Goal: Transaction & Acquisition: Book appointment/travel/reservation

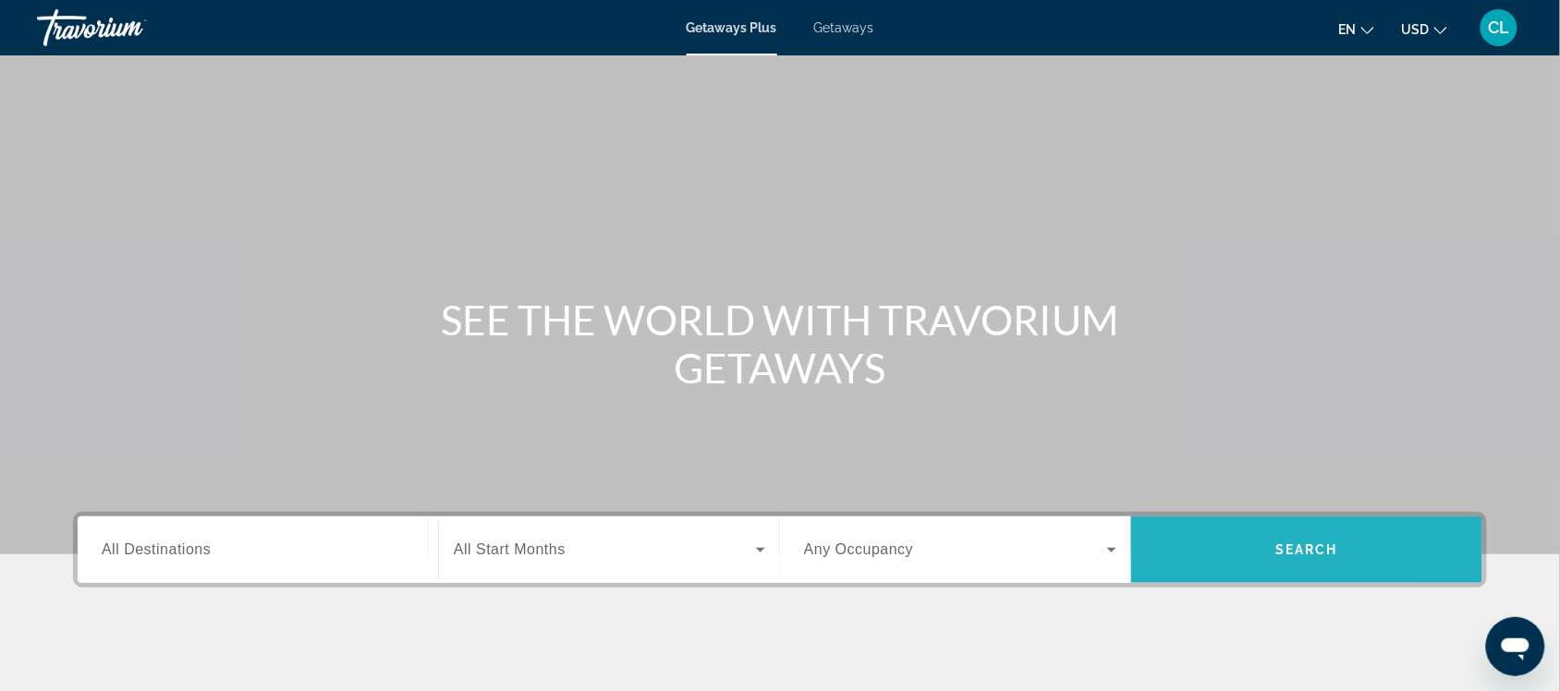
click at [1305, 543] on span "Search" at bounding box center [1307, 550] width 63 height 15
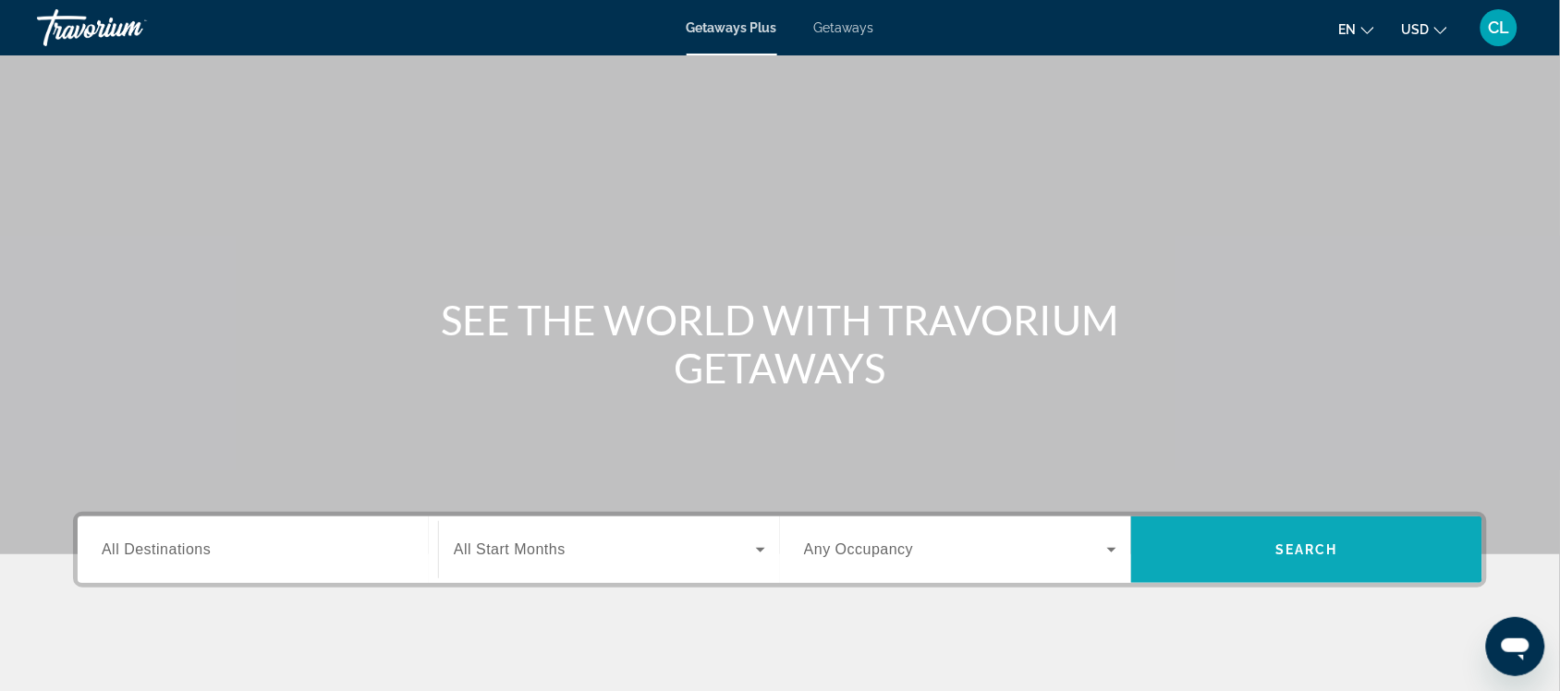
click at [1217, 541] on span "Search" at bounding box center [1306, 550] width 351 height 44
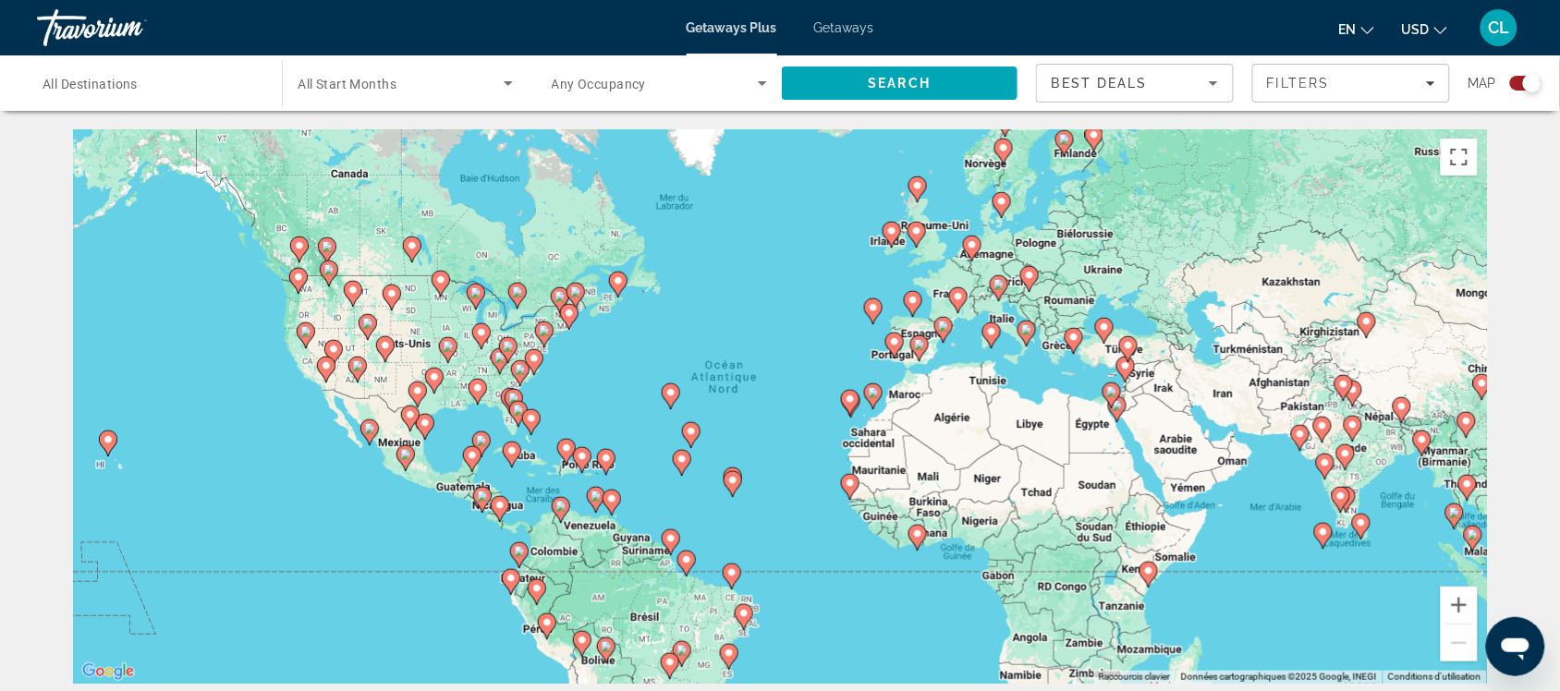
click at [1023, 334] on image "Main content" at bounding box center [1026, 329] width 11 height 11
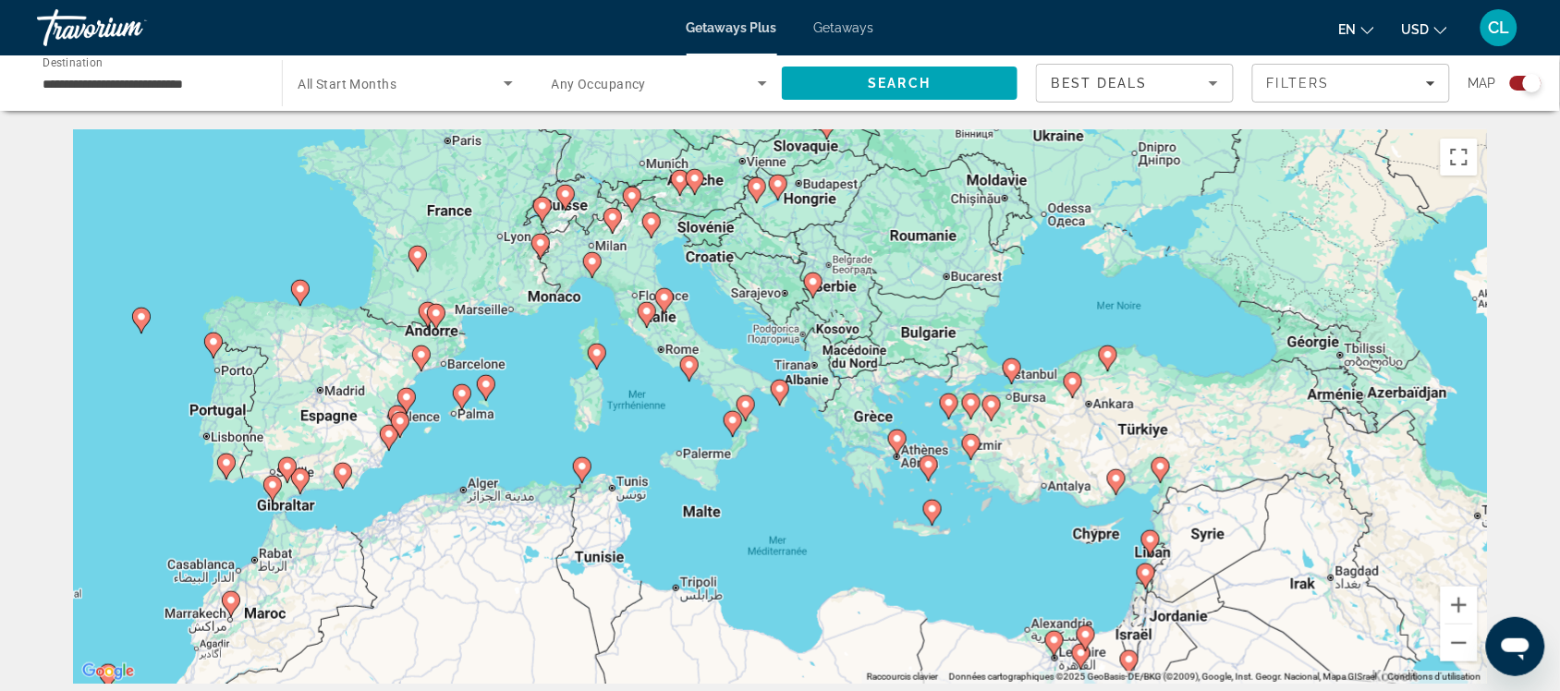
click at [740, 397] on gmp-advanced-marker "Main content" at bounding box center [746, 409] width 18 height 28
type input "**********"
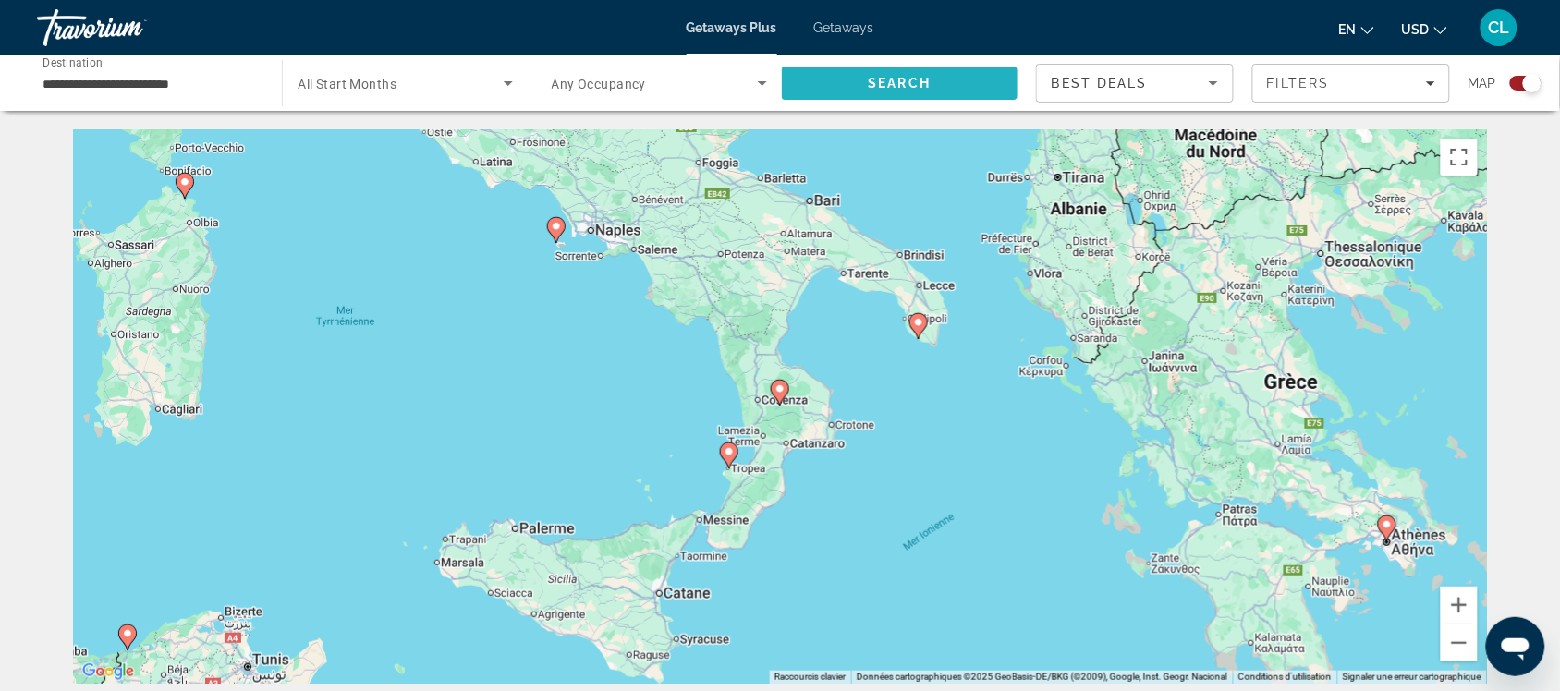
click at [892, 79] on span "Search" at bounding box center [900, 83] width 63 height 15
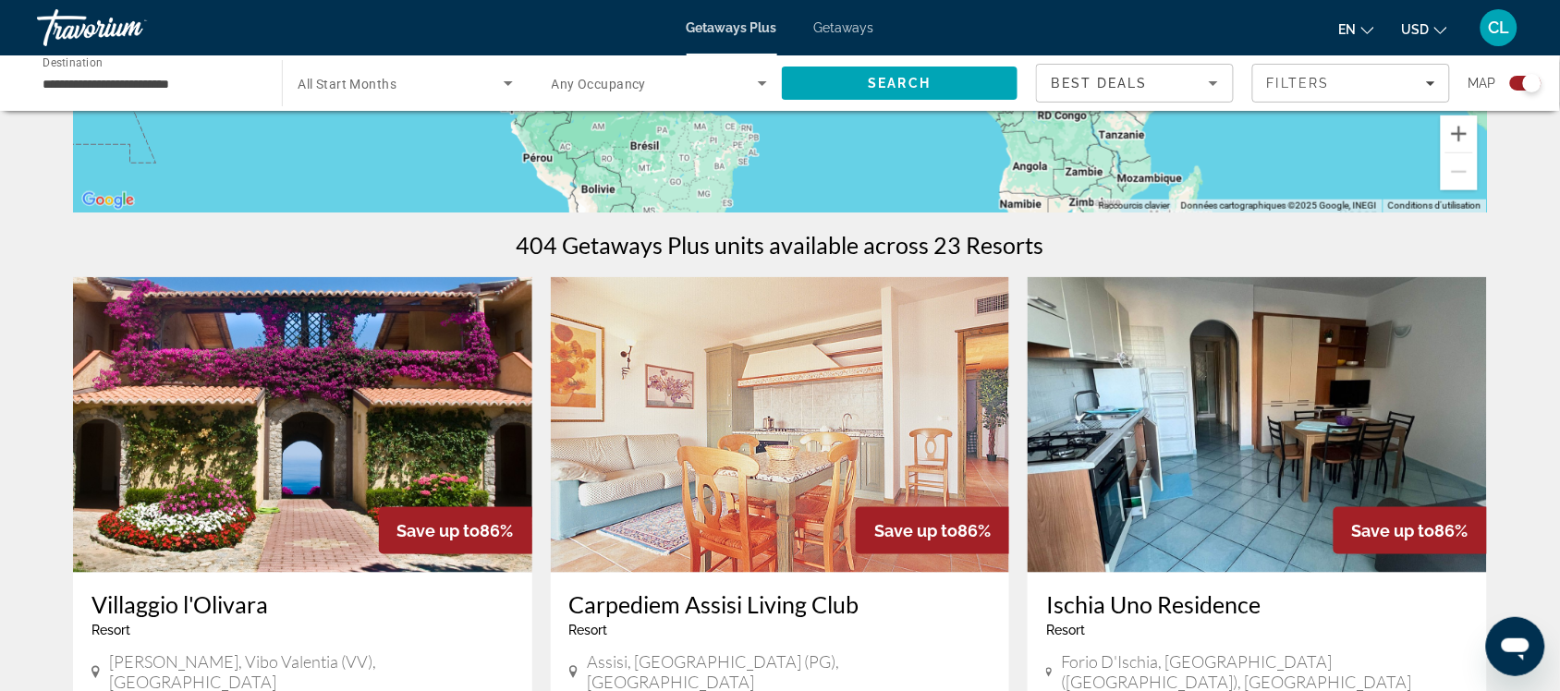
scroll to position [578, 0]
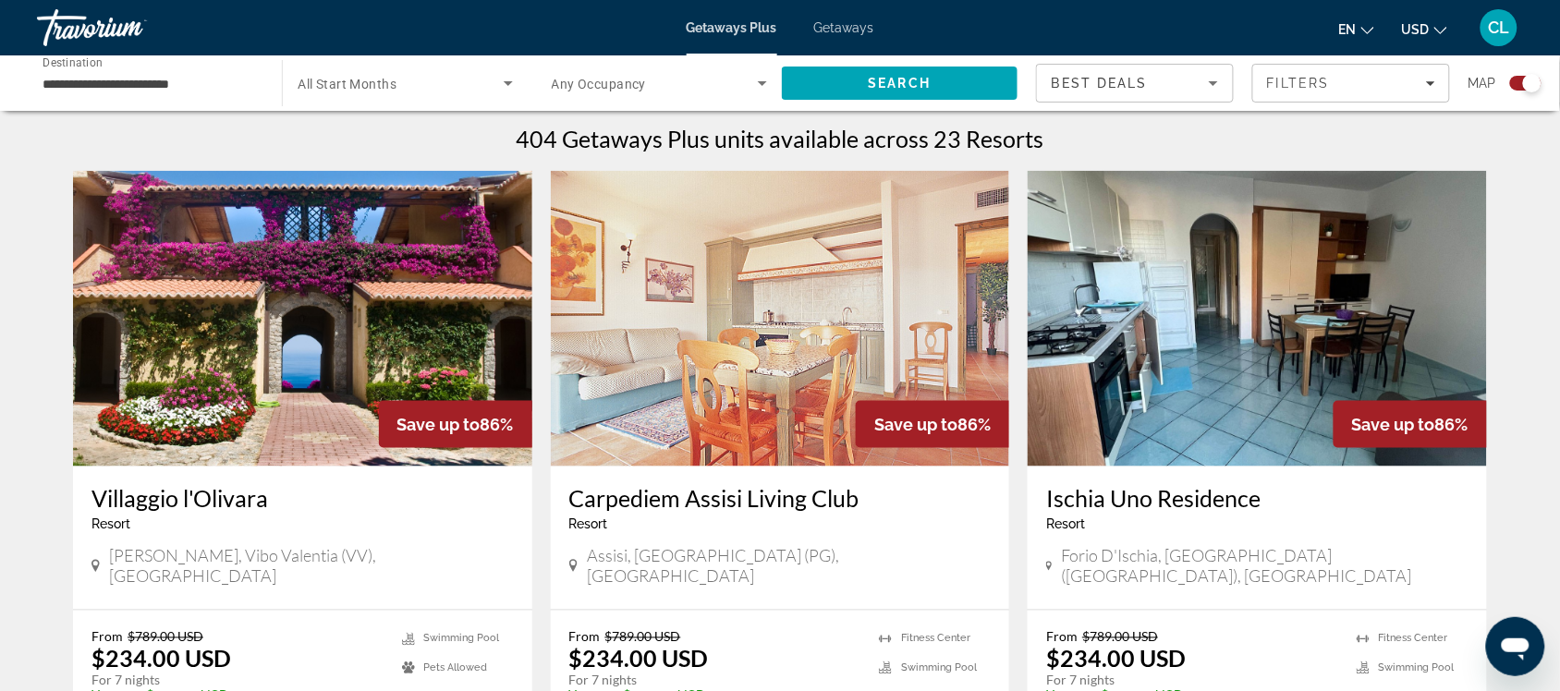
click at [1412, 28] on span "USD" at bounding box center [1416, 29] width 28 height 15
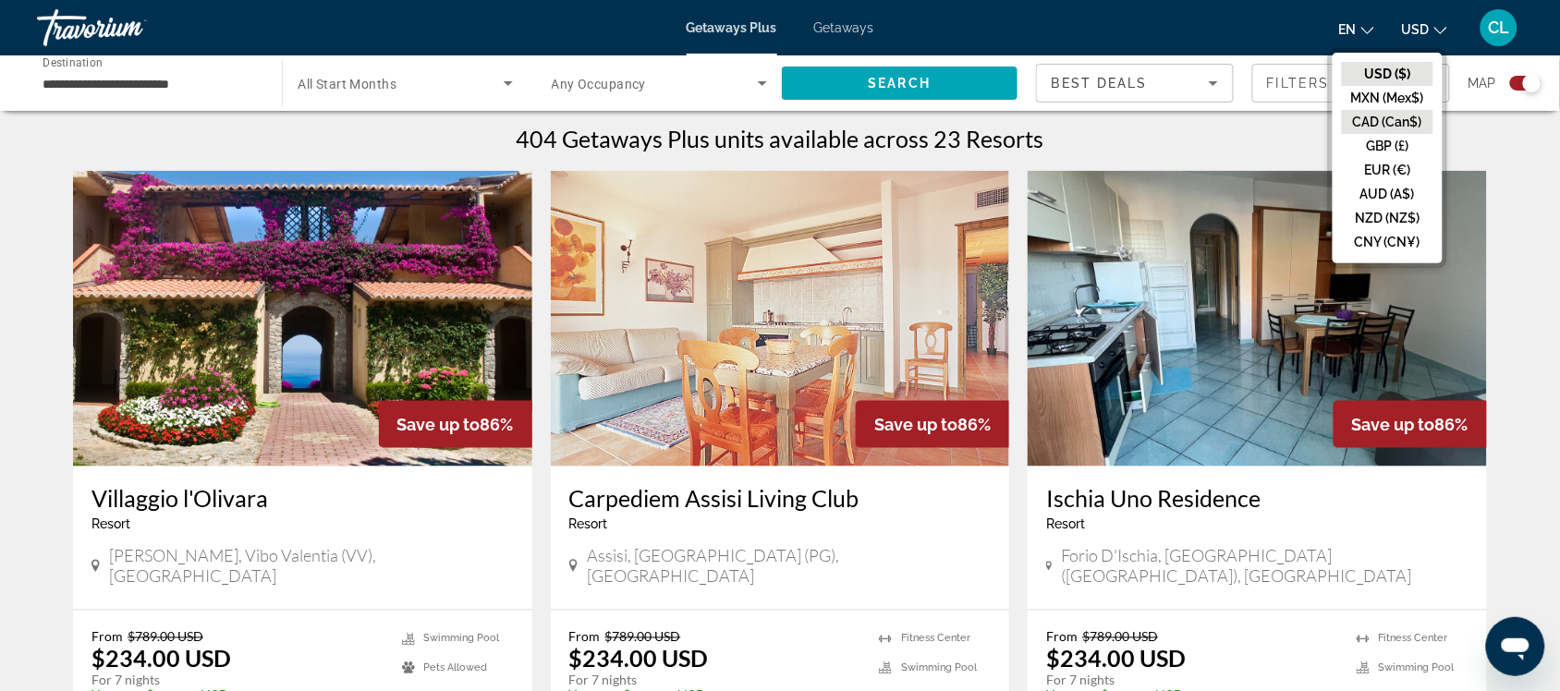
click at [1379, 116] on button "CAD (Can$)" at bounding box center [1388, 122] width 92 height 24
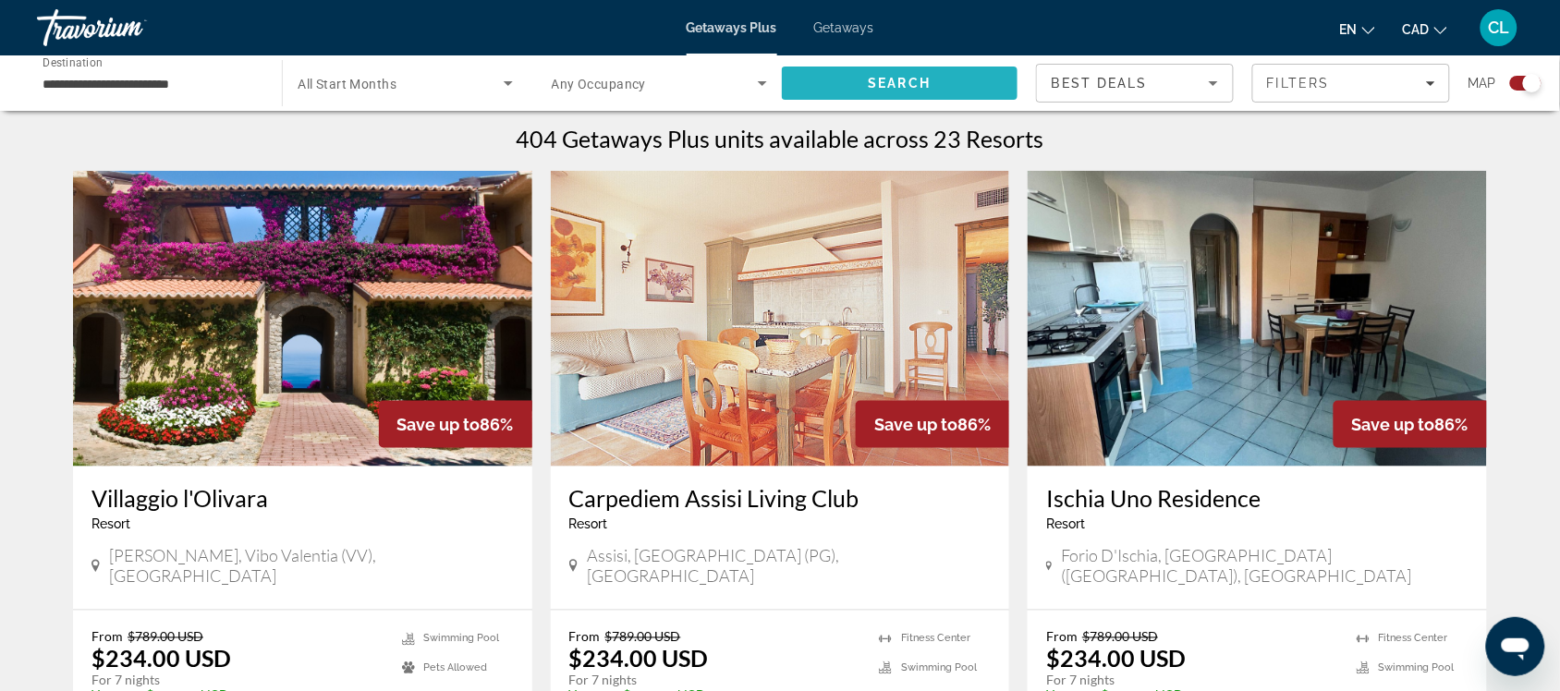
click at [927, 76] on span "Search" at bounding box center [900, 83] width 63 height 15
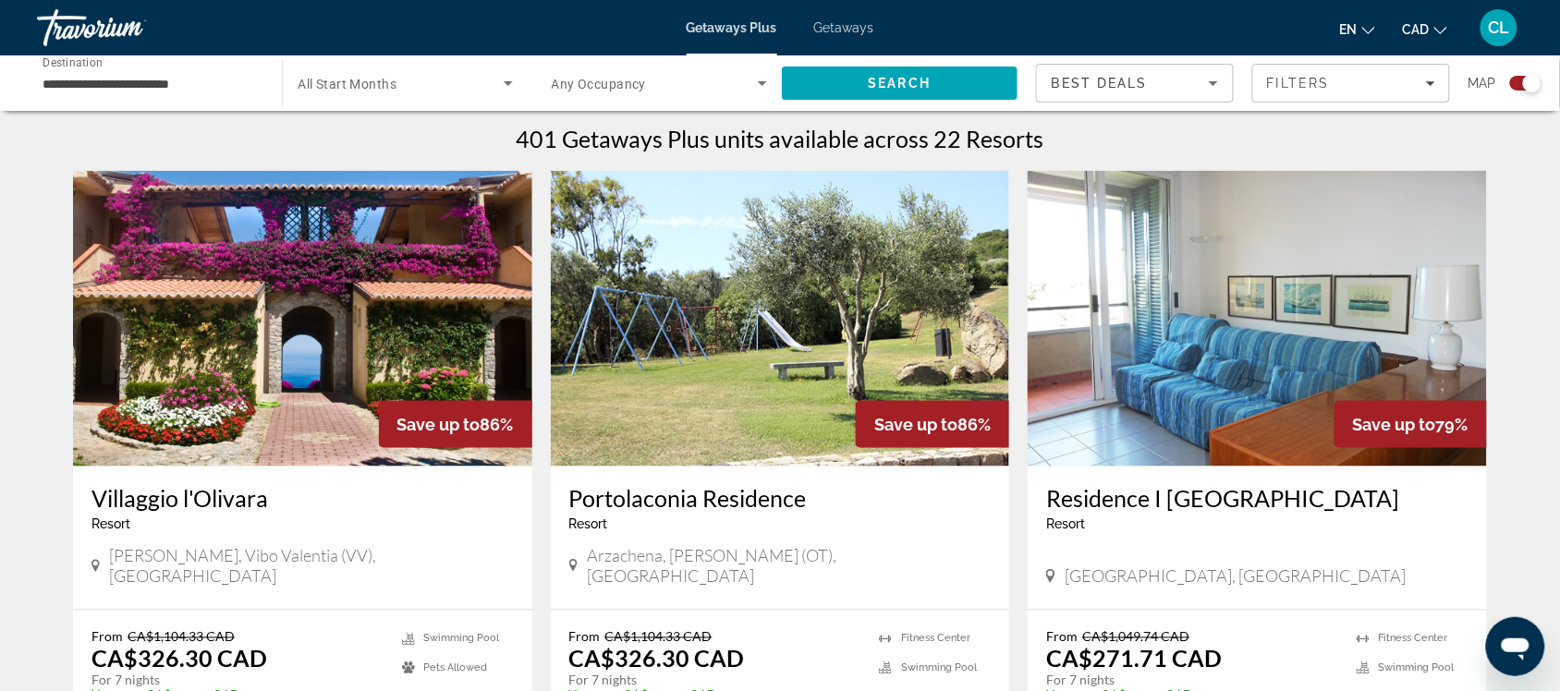
scroll to position [693, 0]
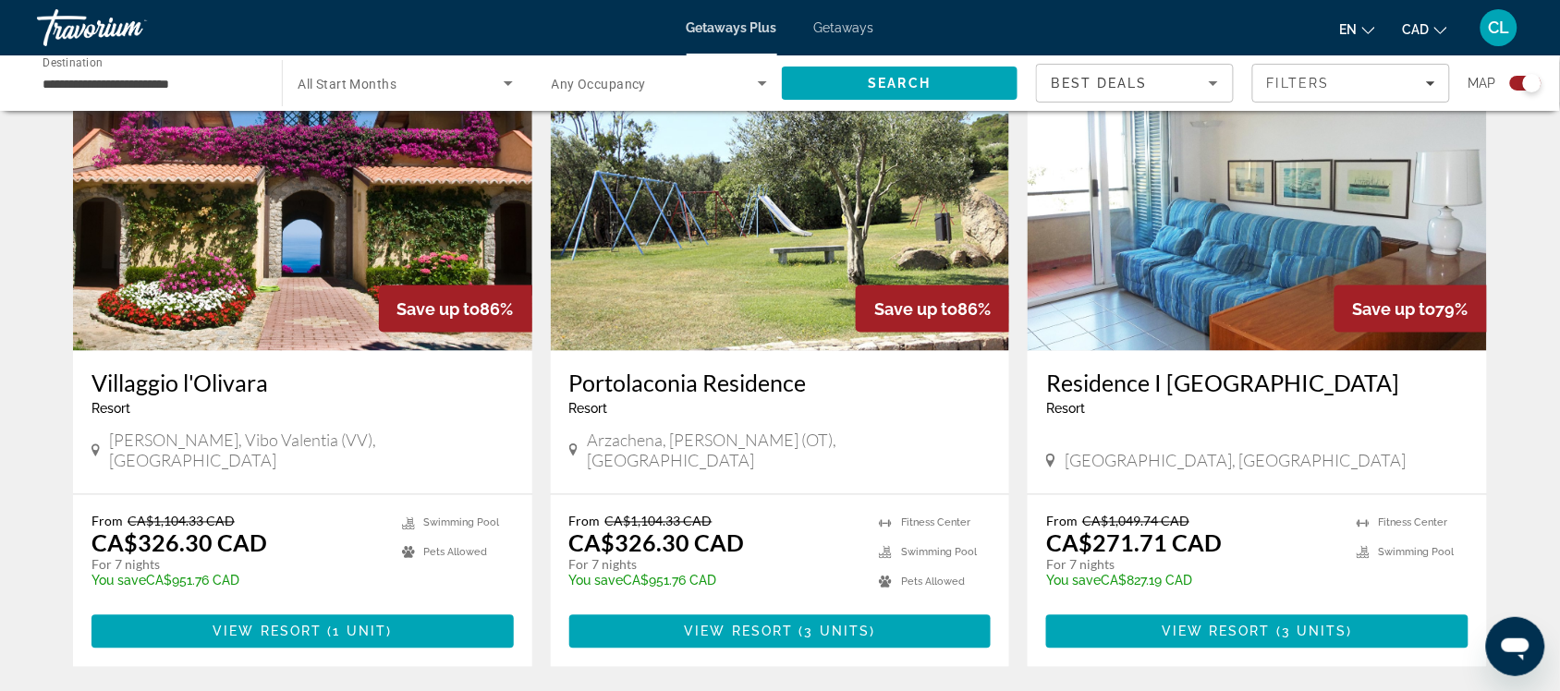
click at [343, 229] on img "Main content" at bounding box center [302, 203] width 459 height 296
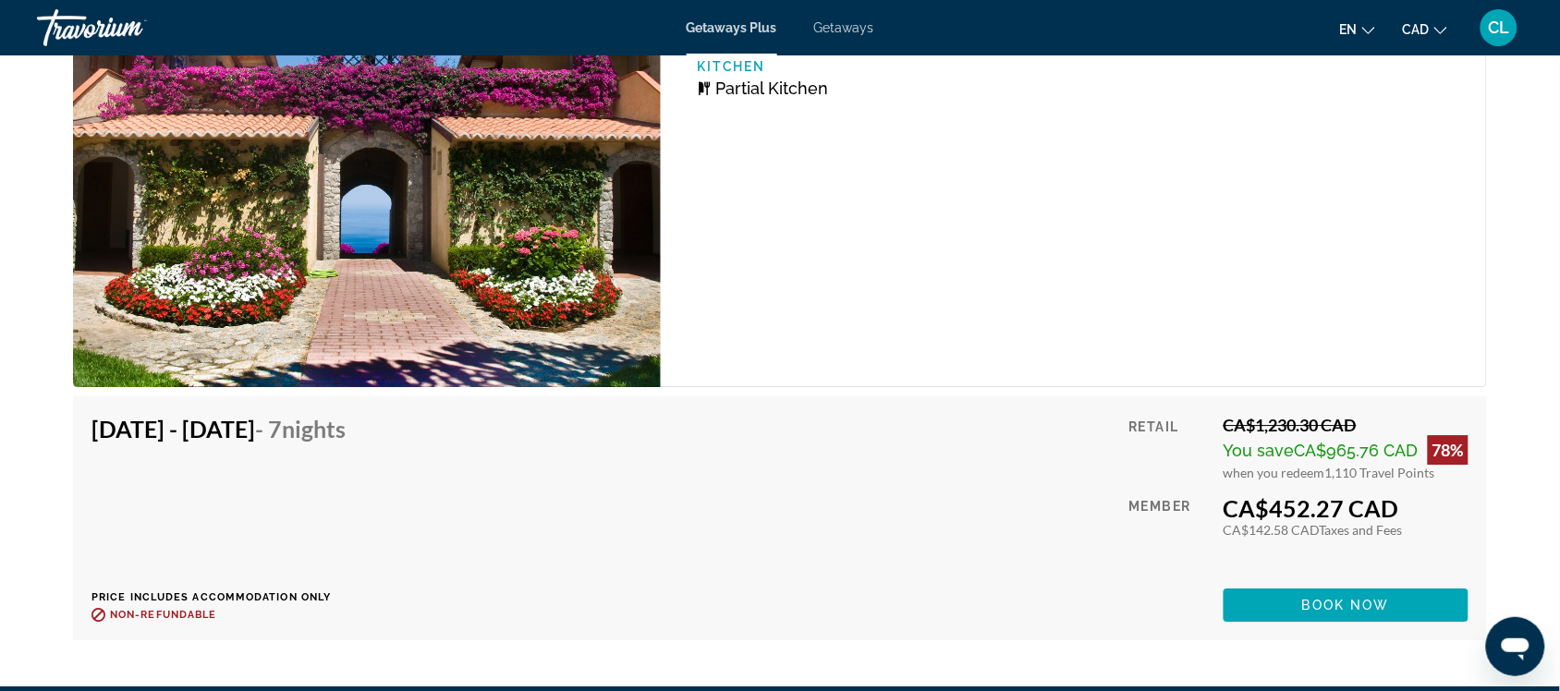
scroll to position [3582, 0]
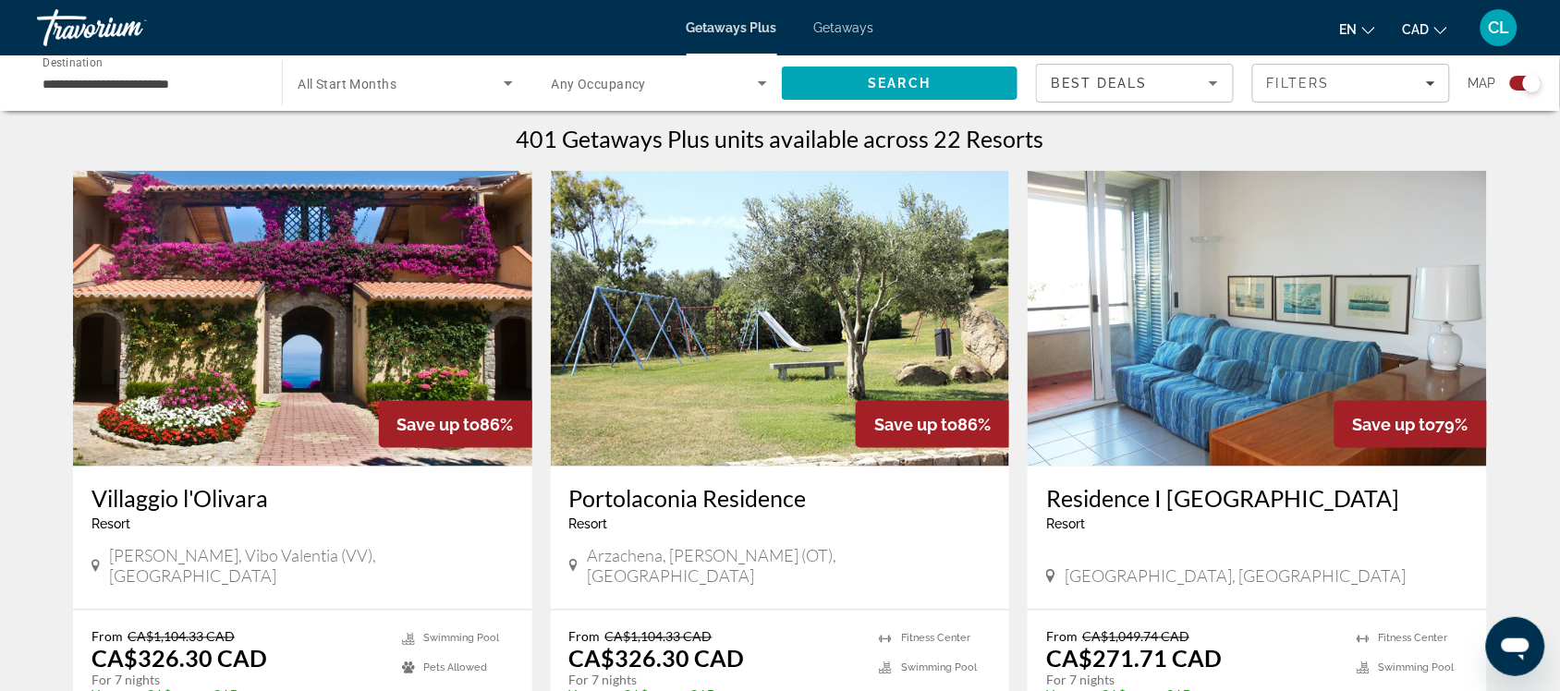
scroll to position [693, 0]
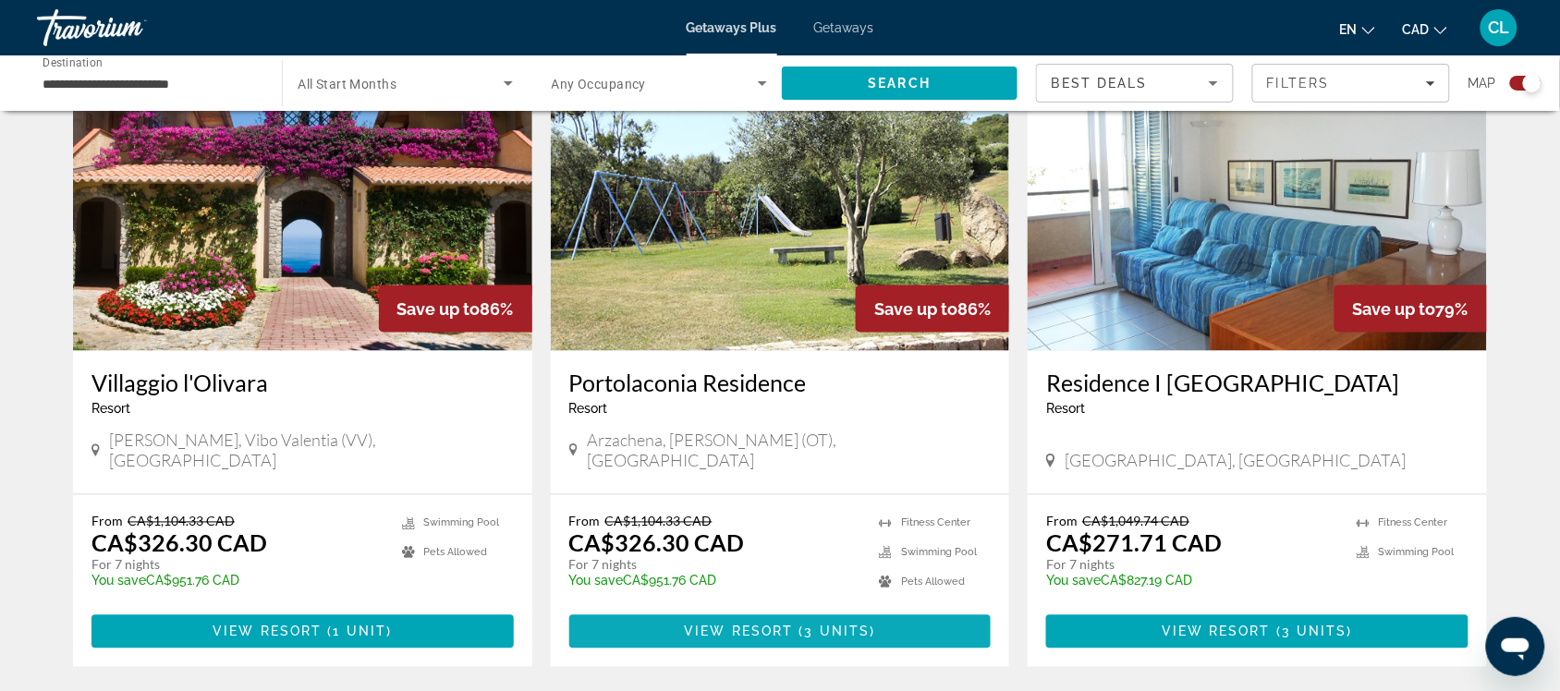
click at [801, 625] on span "( 3 units )" at bounding box center [835, 632] width 82 height 15
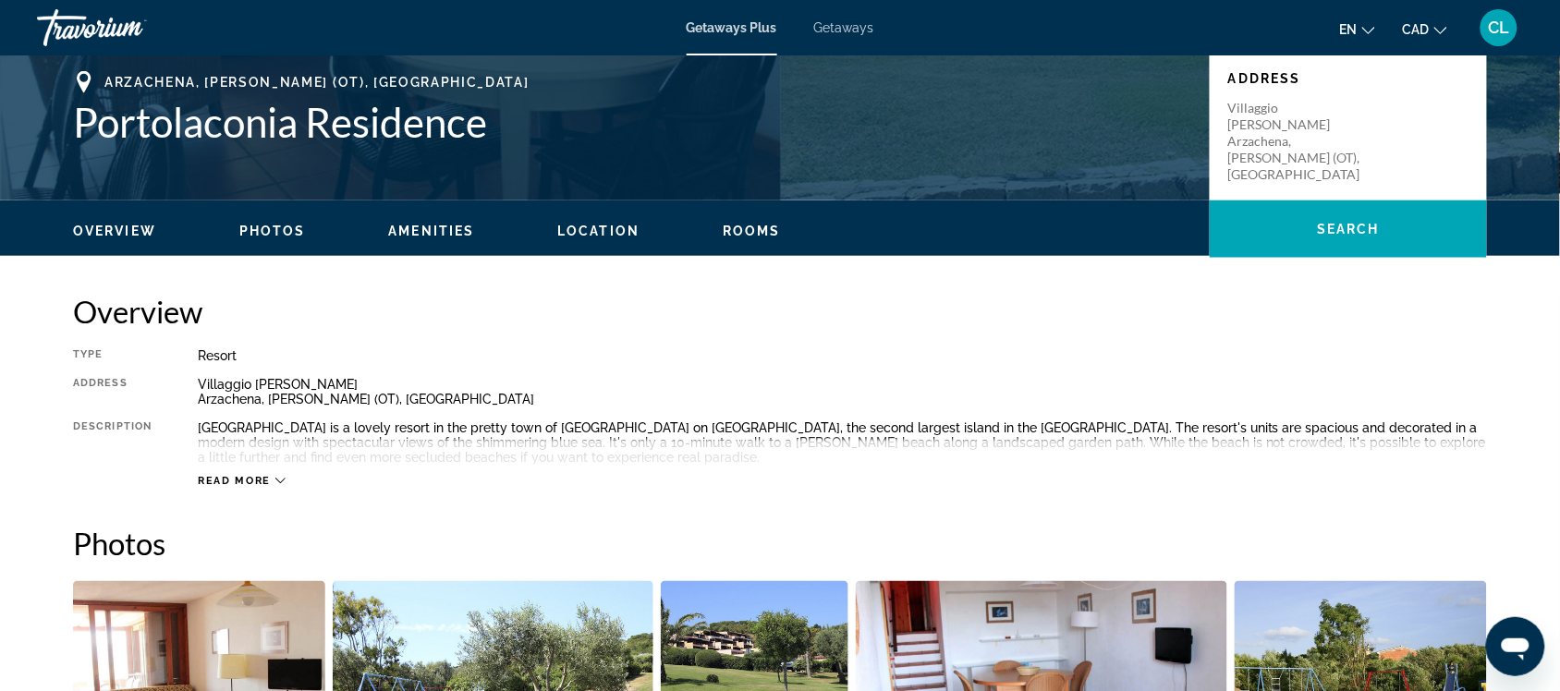
scroll to position [462, 0]
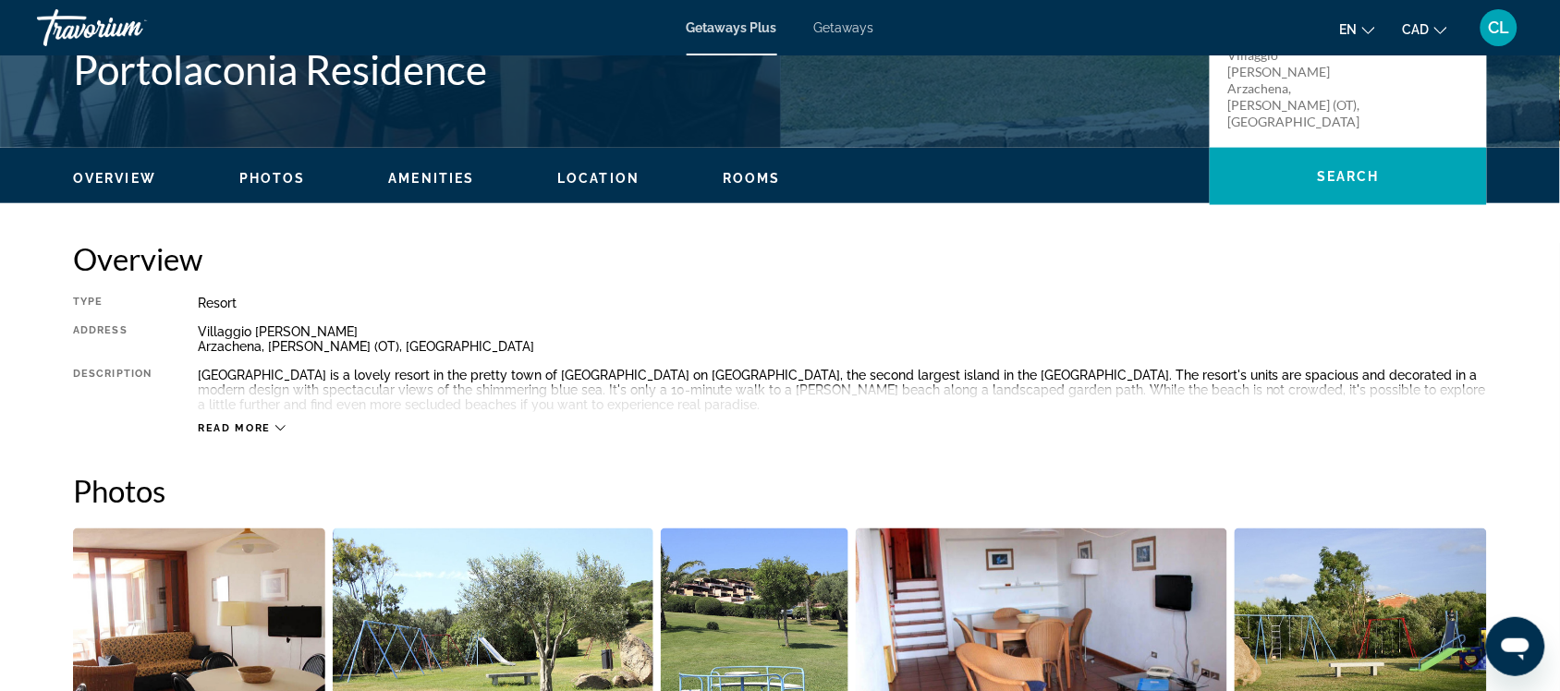
click at [279, 425] on icon "Main content" at bounding box center [280, 428] width 10 height 10
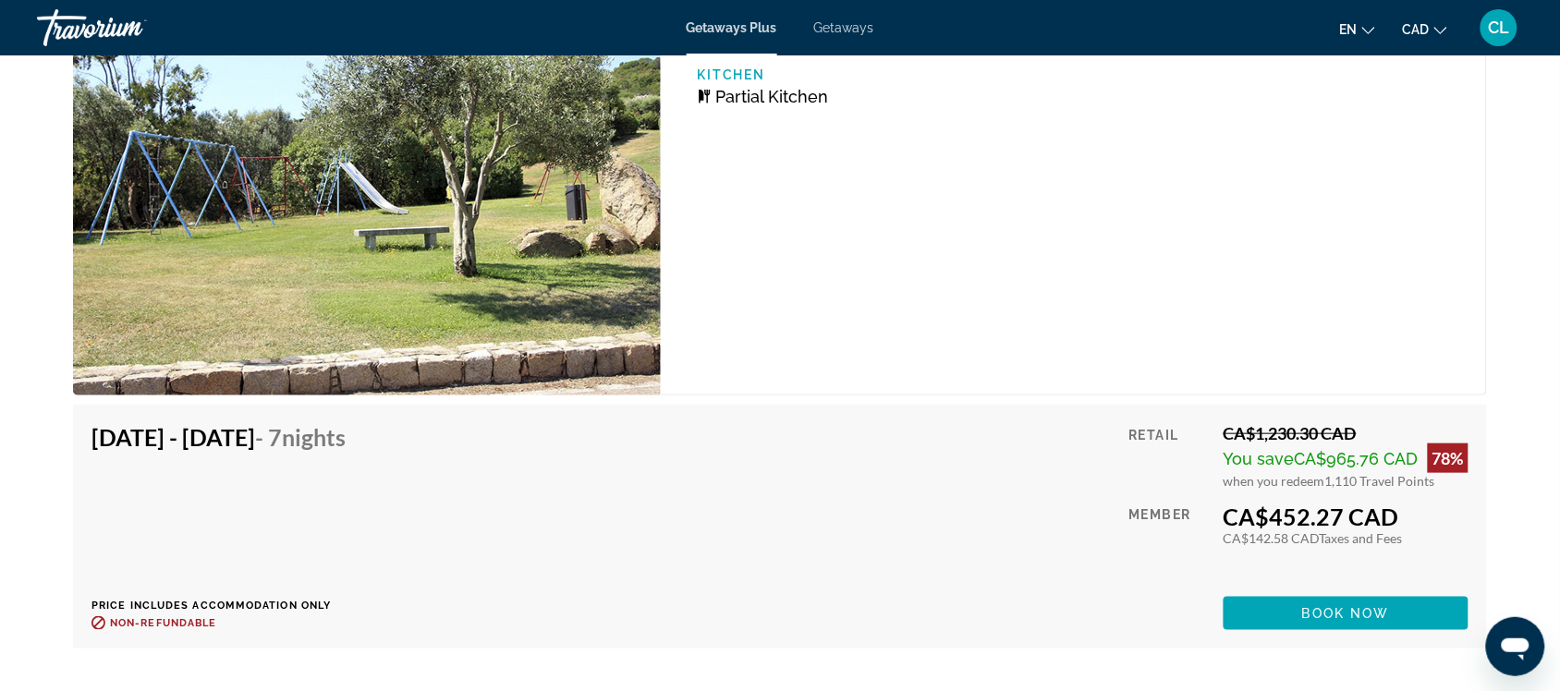
scroll to position [4506, 0]
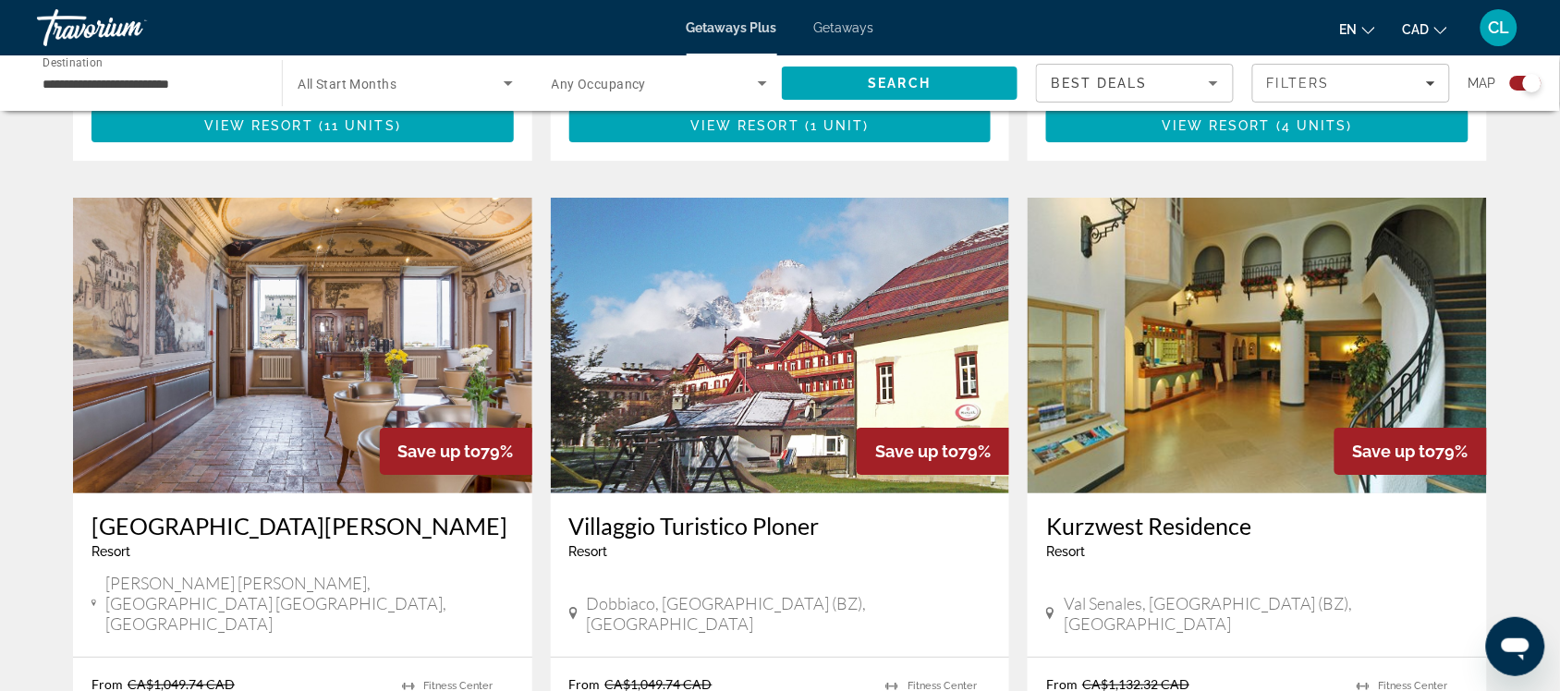
scroll to position [1964, 0]
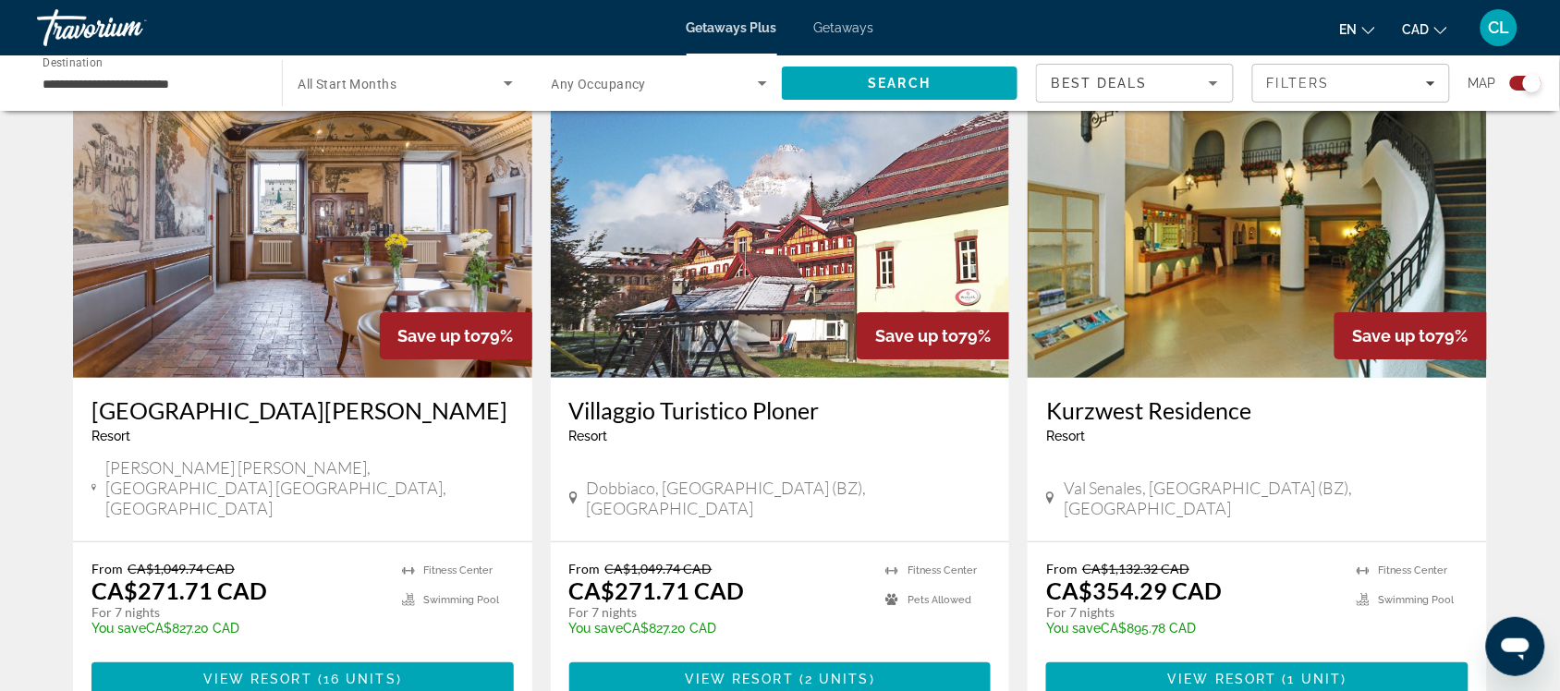
click at [298, 215] on img "Main content" at bounding box center [302, 230] width 459 height 296
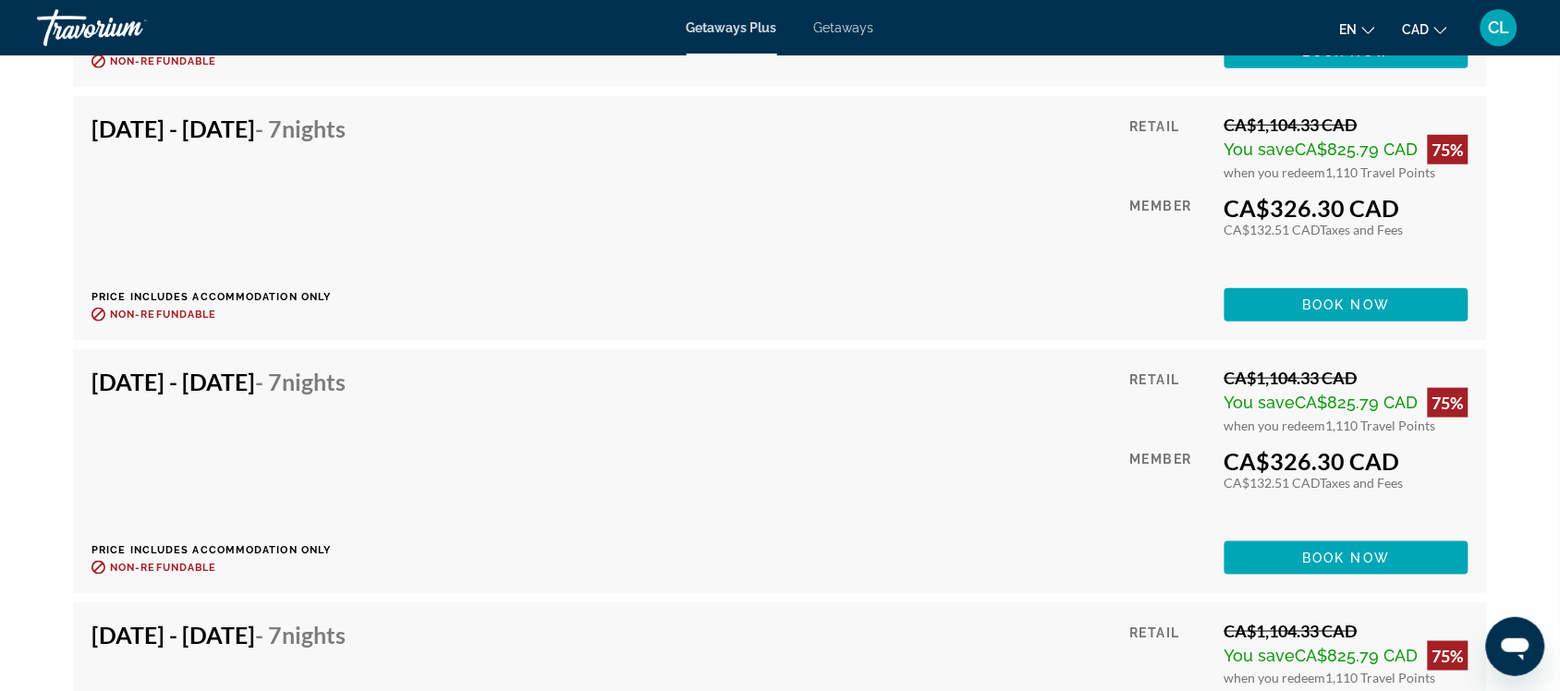
scroll to position [4160, 0]
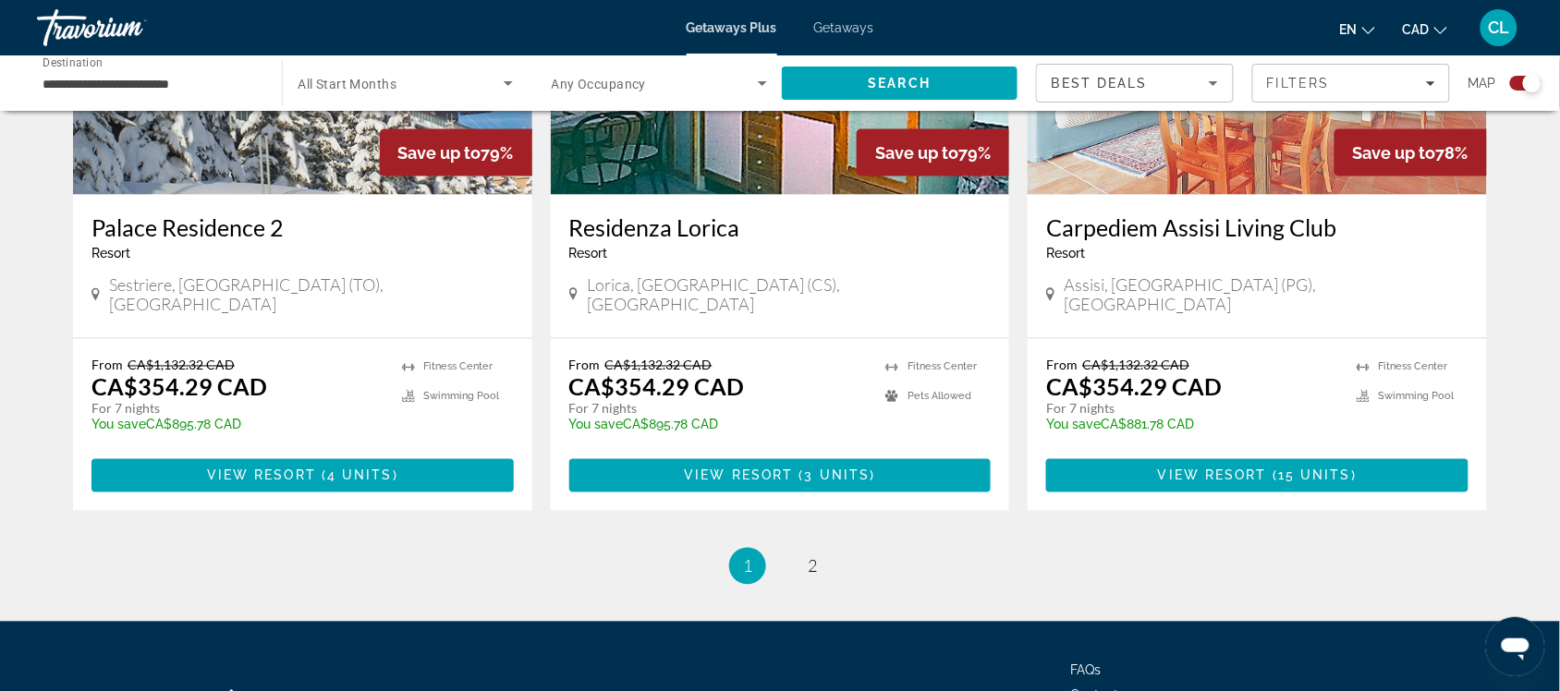
scroll to position [2872, 0]
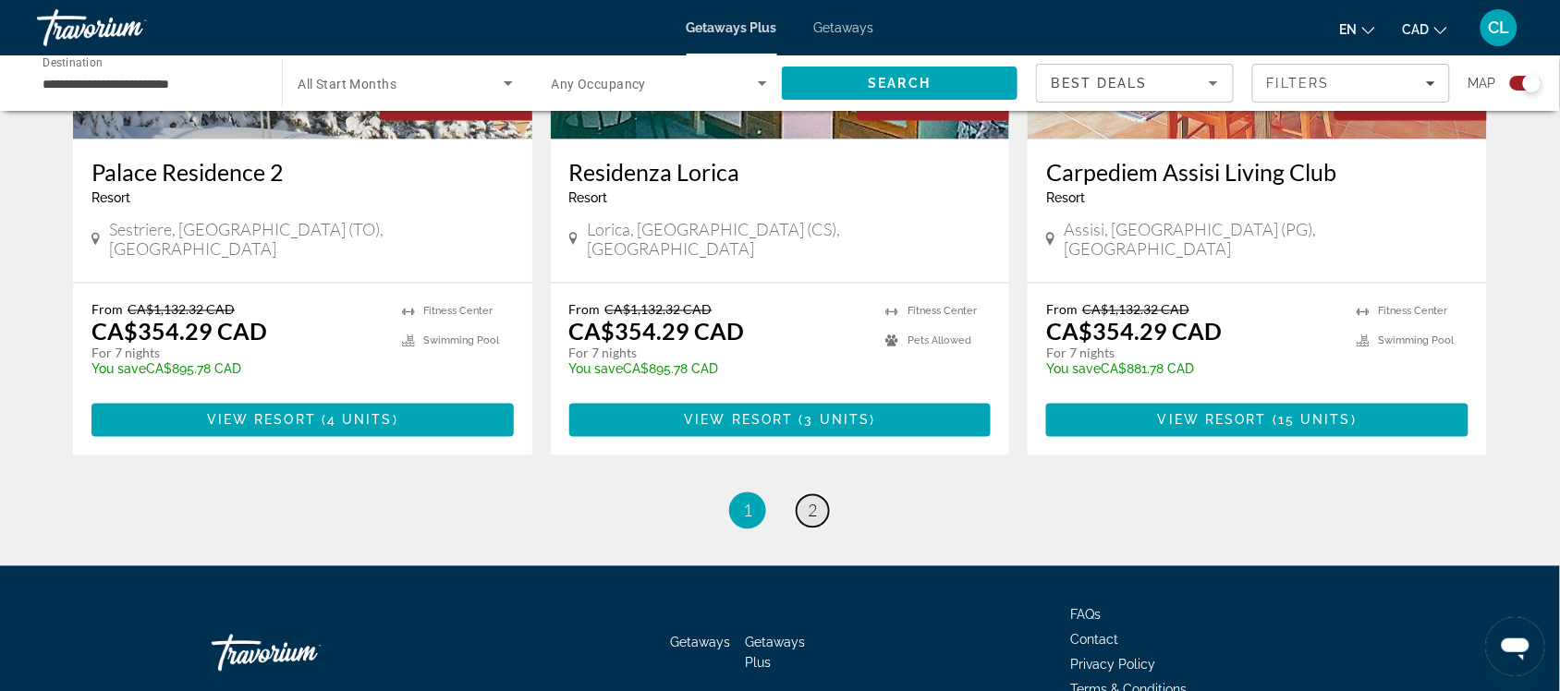
click at [815, 501] on span "2" at bounding box center [812, 511] width 9 height 20
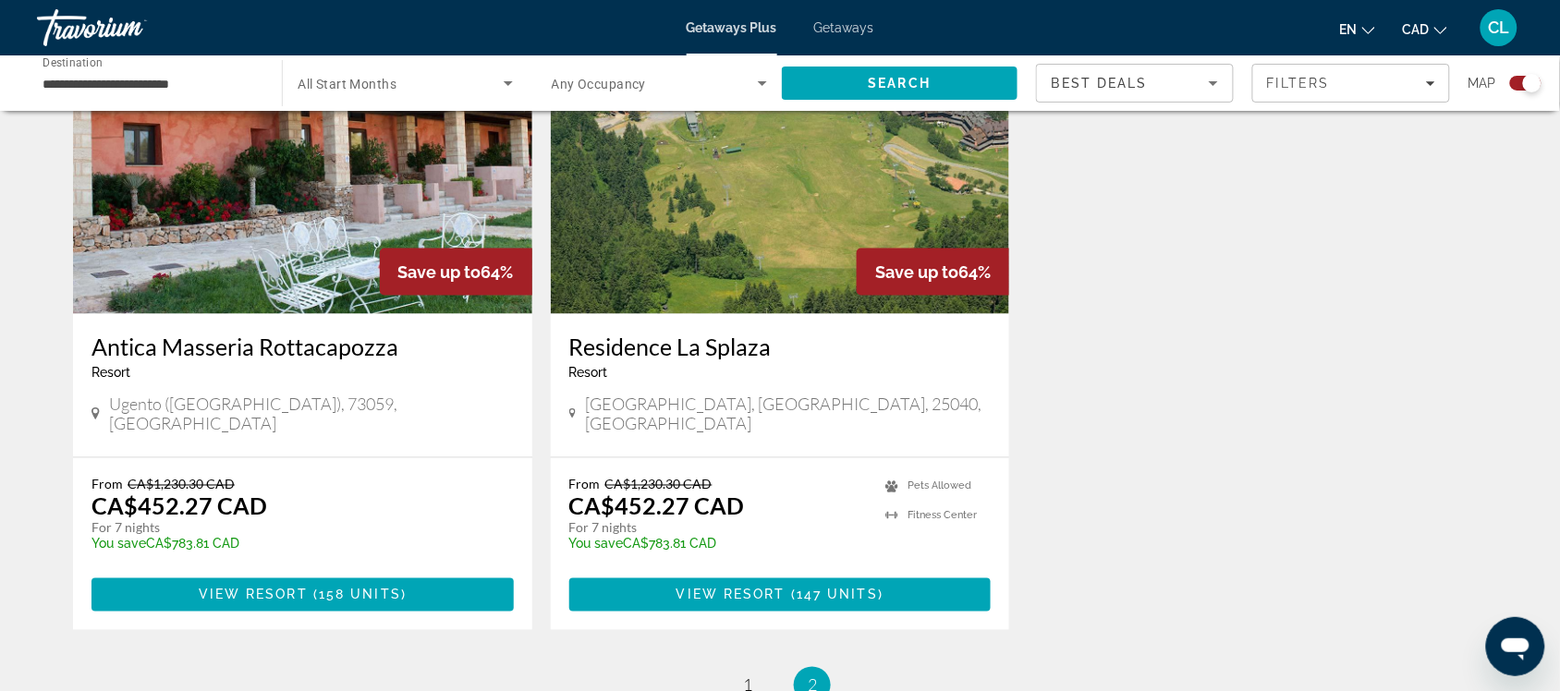
scroll to position [2658, 0]
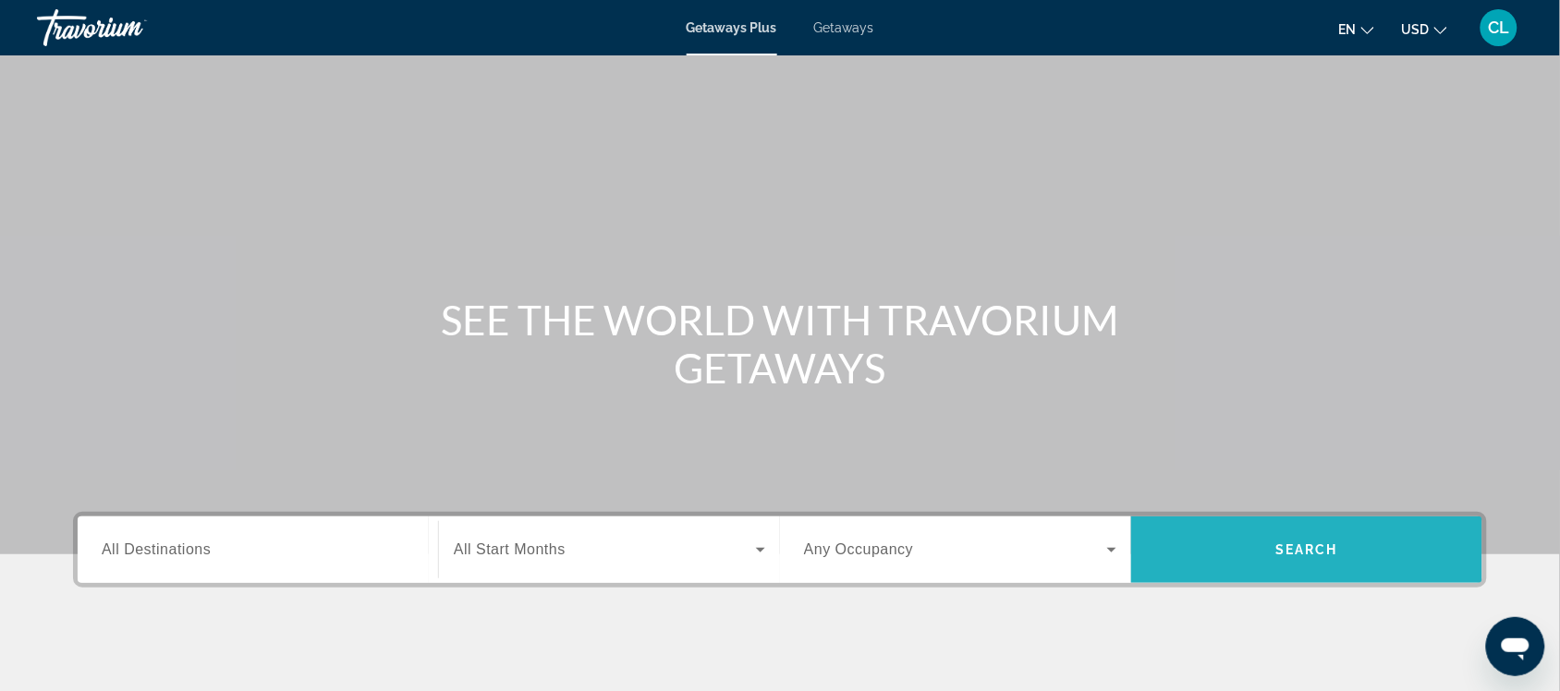
click at [1287, 536] on span "Search" at bounding box center [1306, 550] width 351 height 44
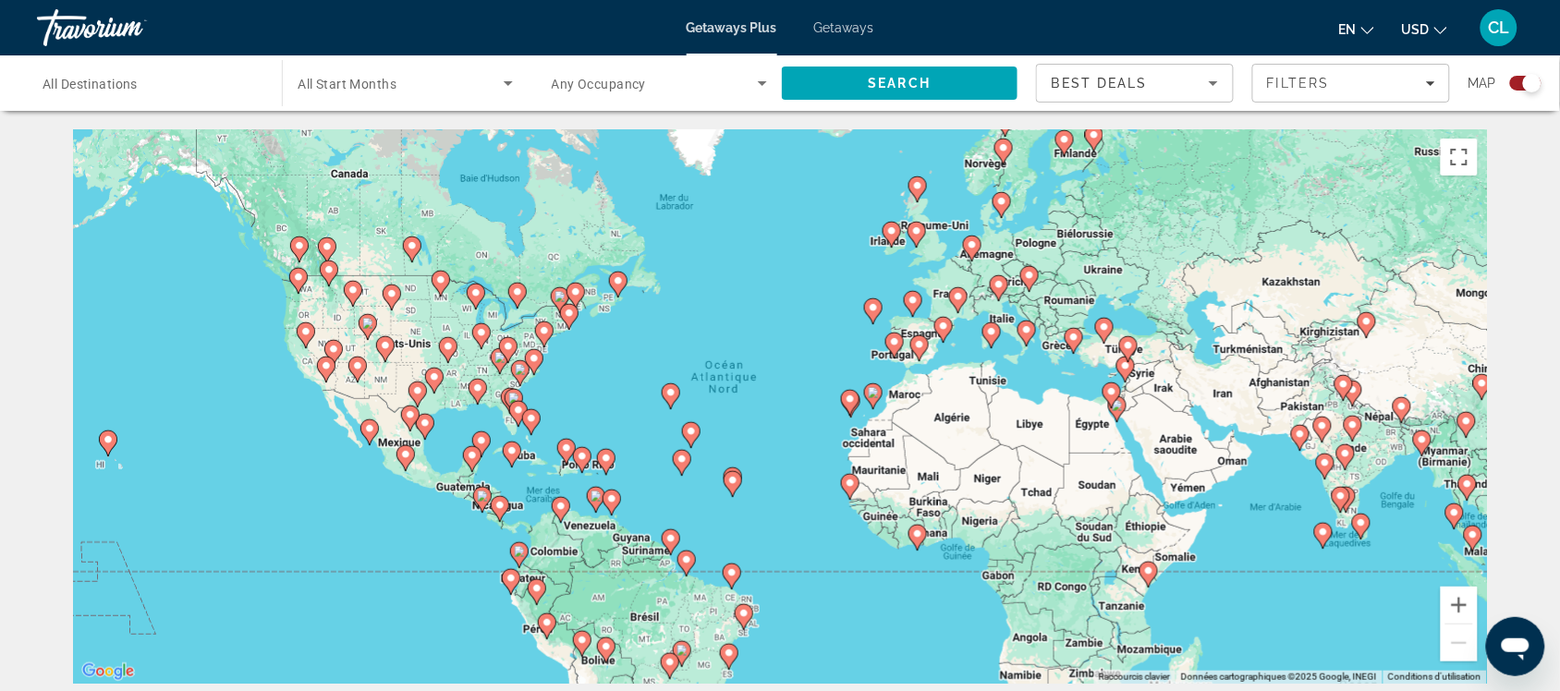
click at [909, 349] on div "Pour activer le glissement avec le clavier, appuyez sur Alt+Entrée. Une fois ce…" at bounding box center [780, 406] width 1414 height 555
click at [917, 342] on image "Main content" at bounding box center [919, 344] width 11 height 11
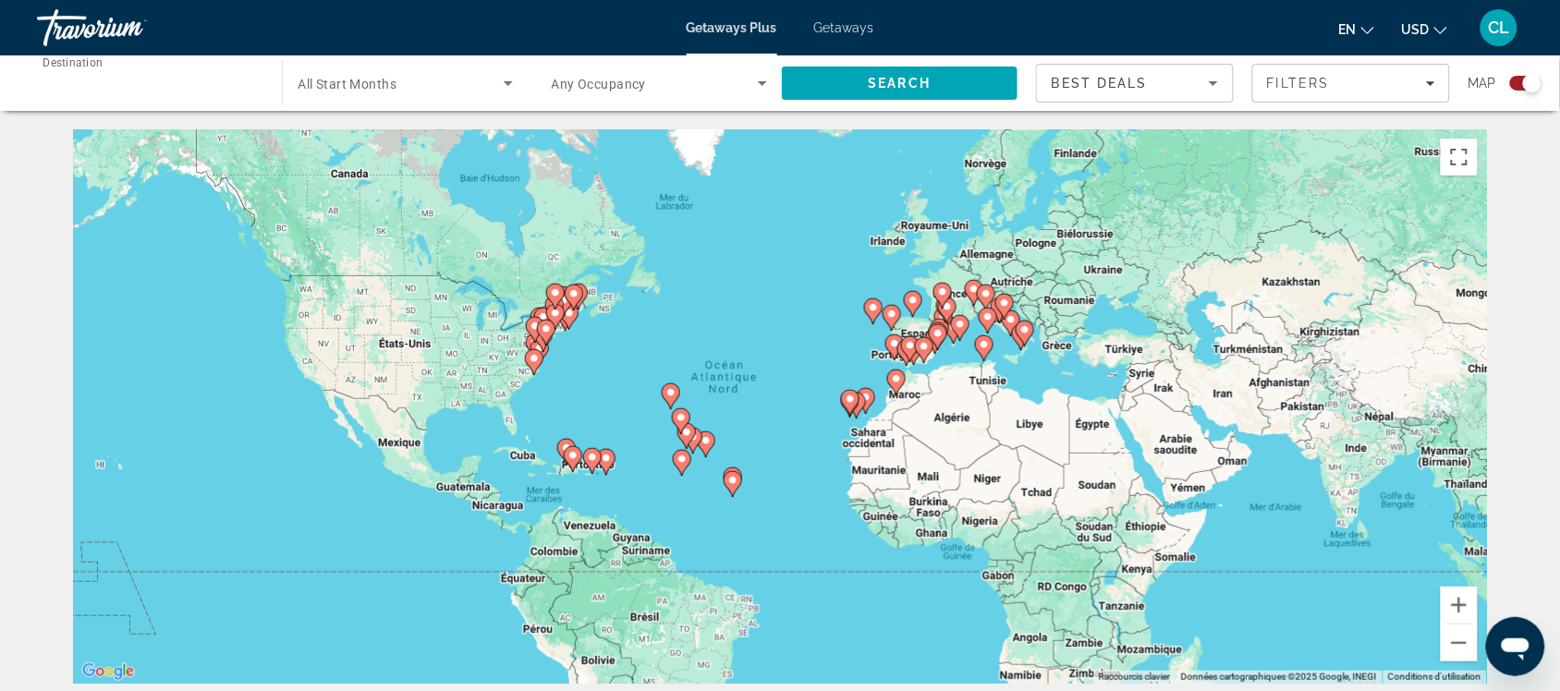
type input "**********"
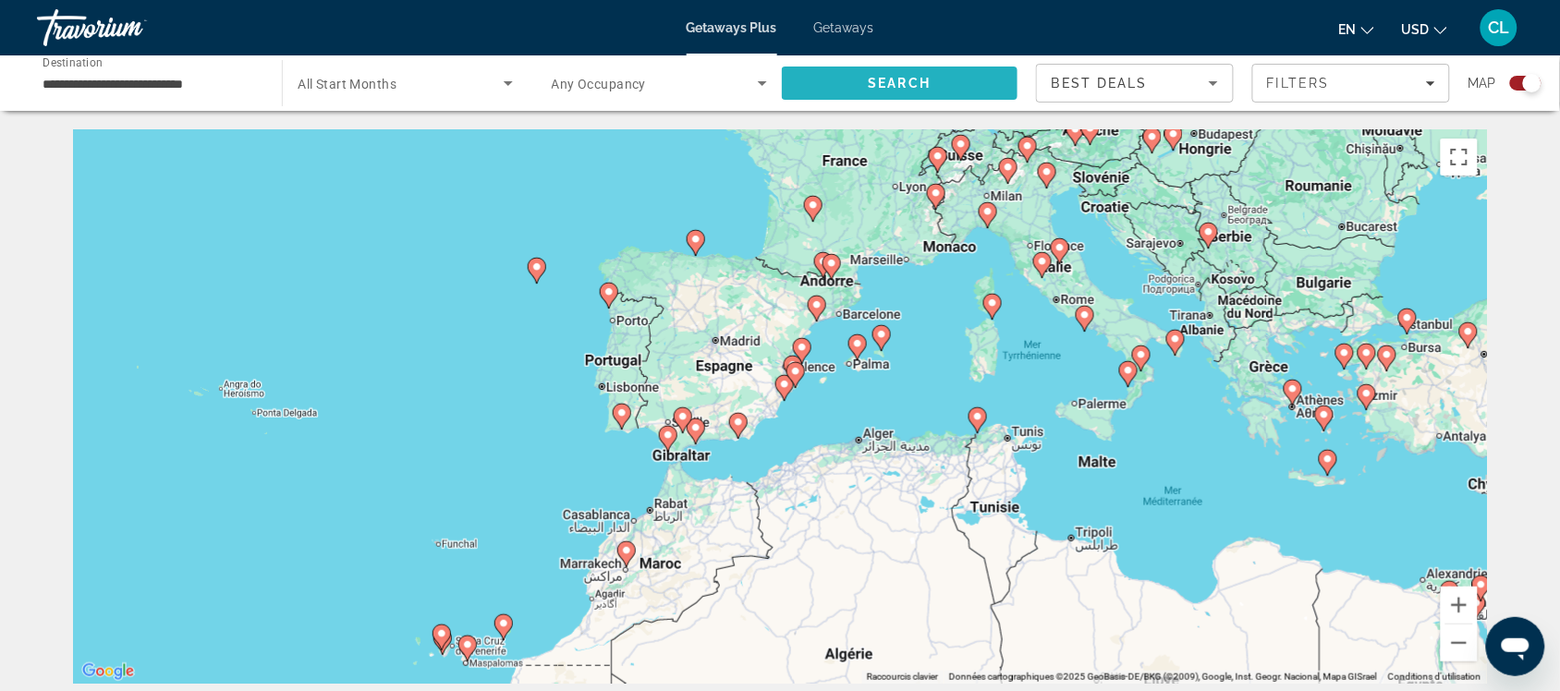
click at [899, 79] on span "Search" at bounding box center [900, 83] width 63 height 15
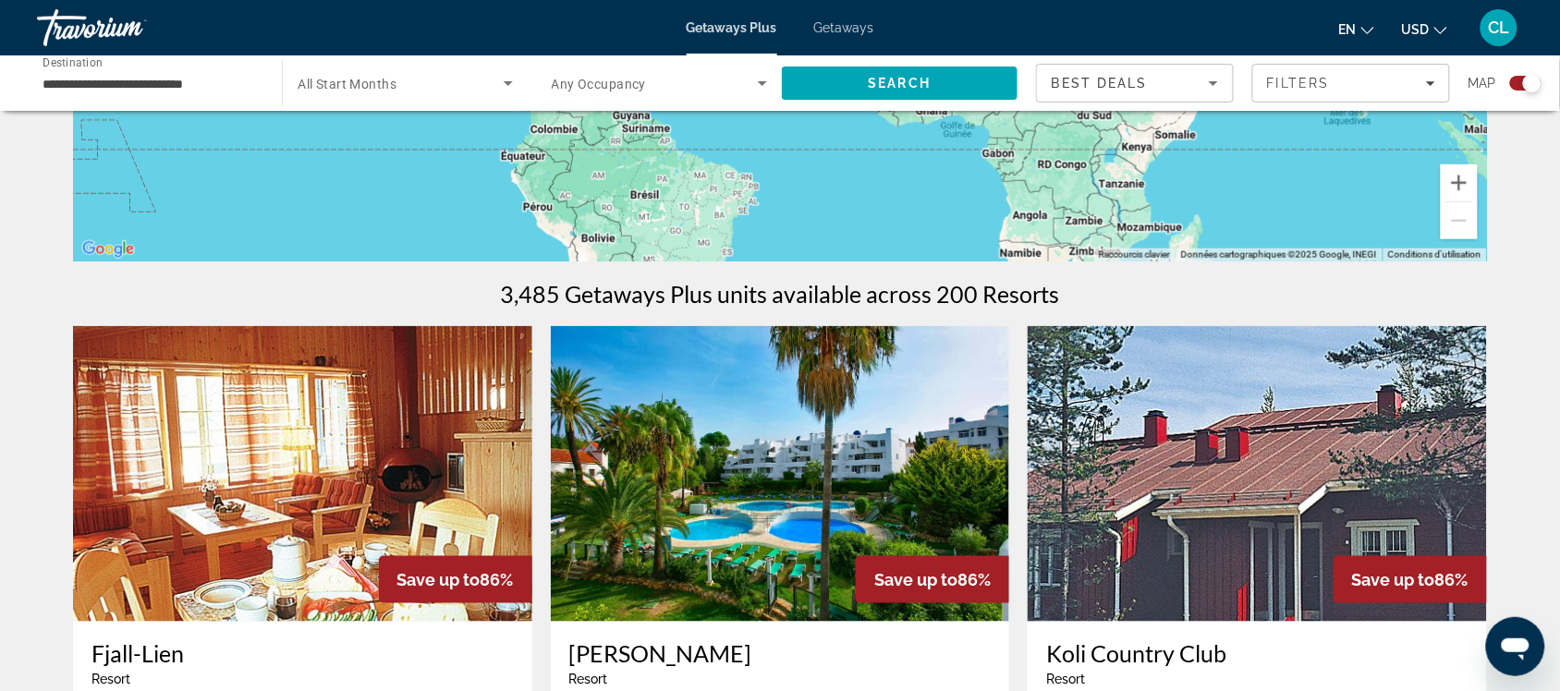
scroll to position [347, 0]
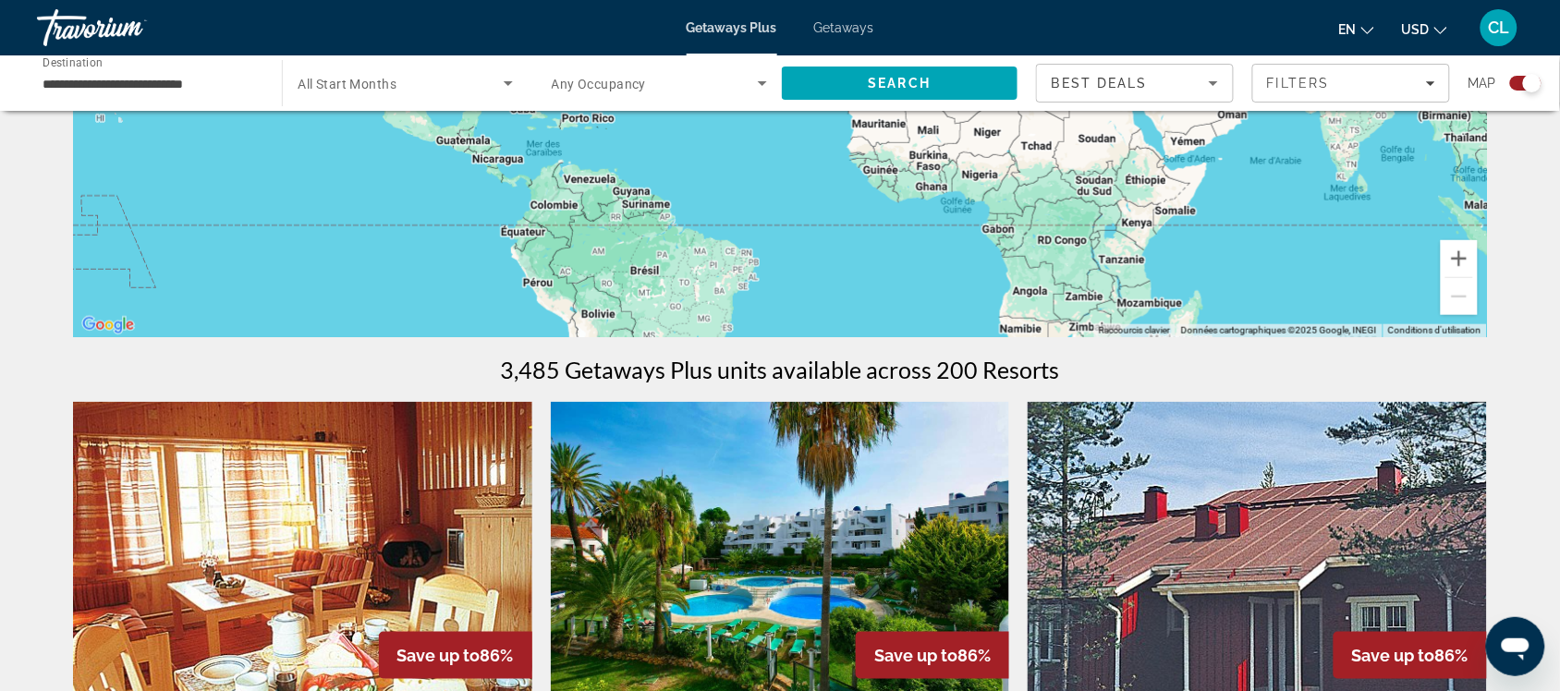
click at [1408, 28] on span "USD" at bounding box center [1416, 29] width 28 height 15
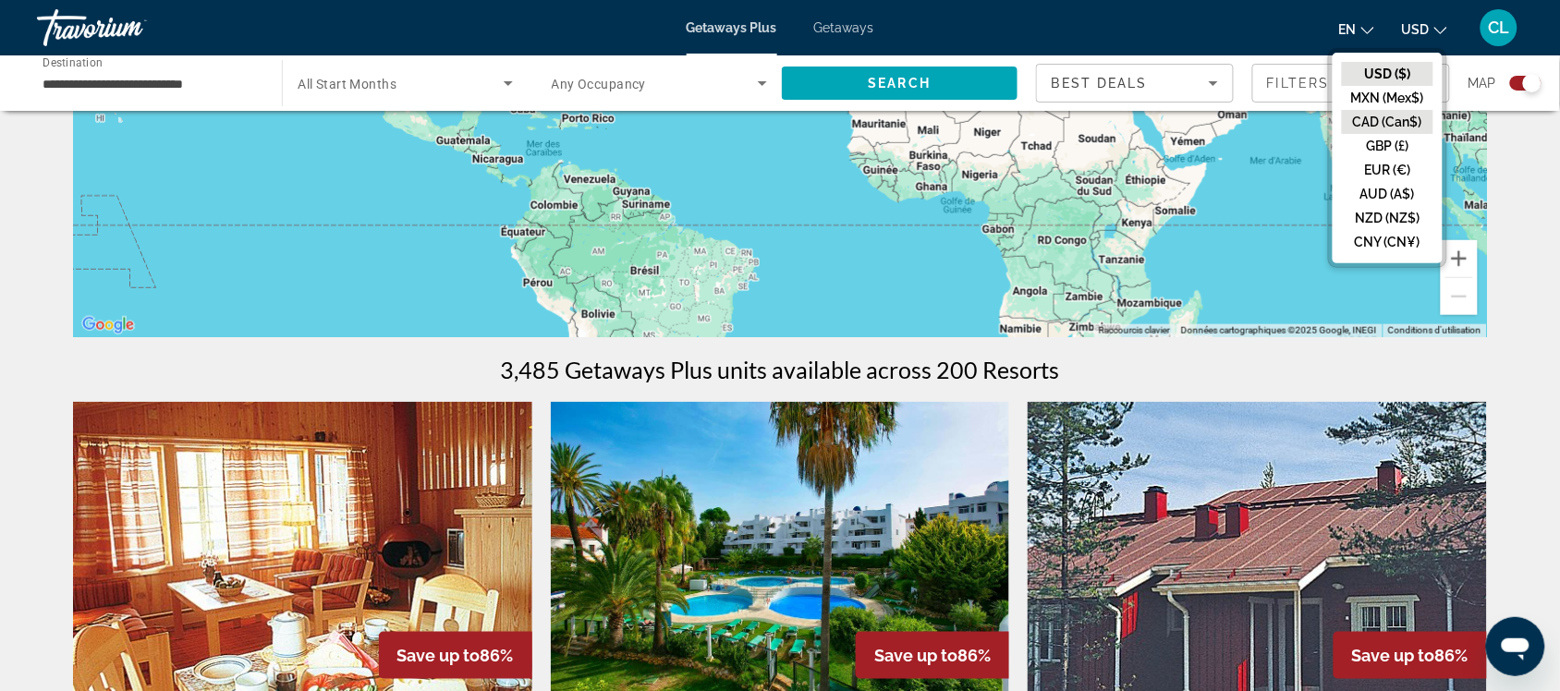
click at [1373, 118] on button "CAD (Can$)" at bounding box center [1388, 122] width 92 height 24
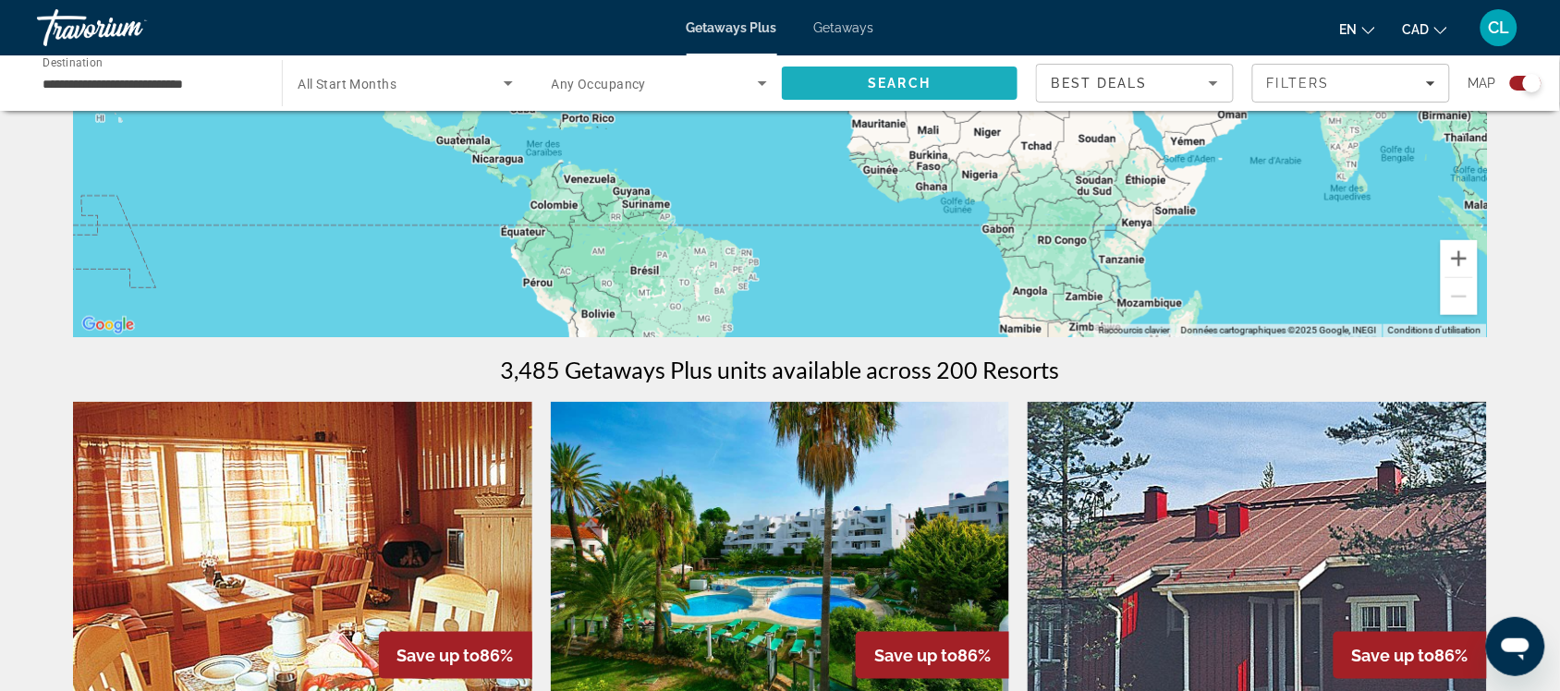
click at [920, 91] on span "Search" at bounding box center [900, 83] width 236 height 44
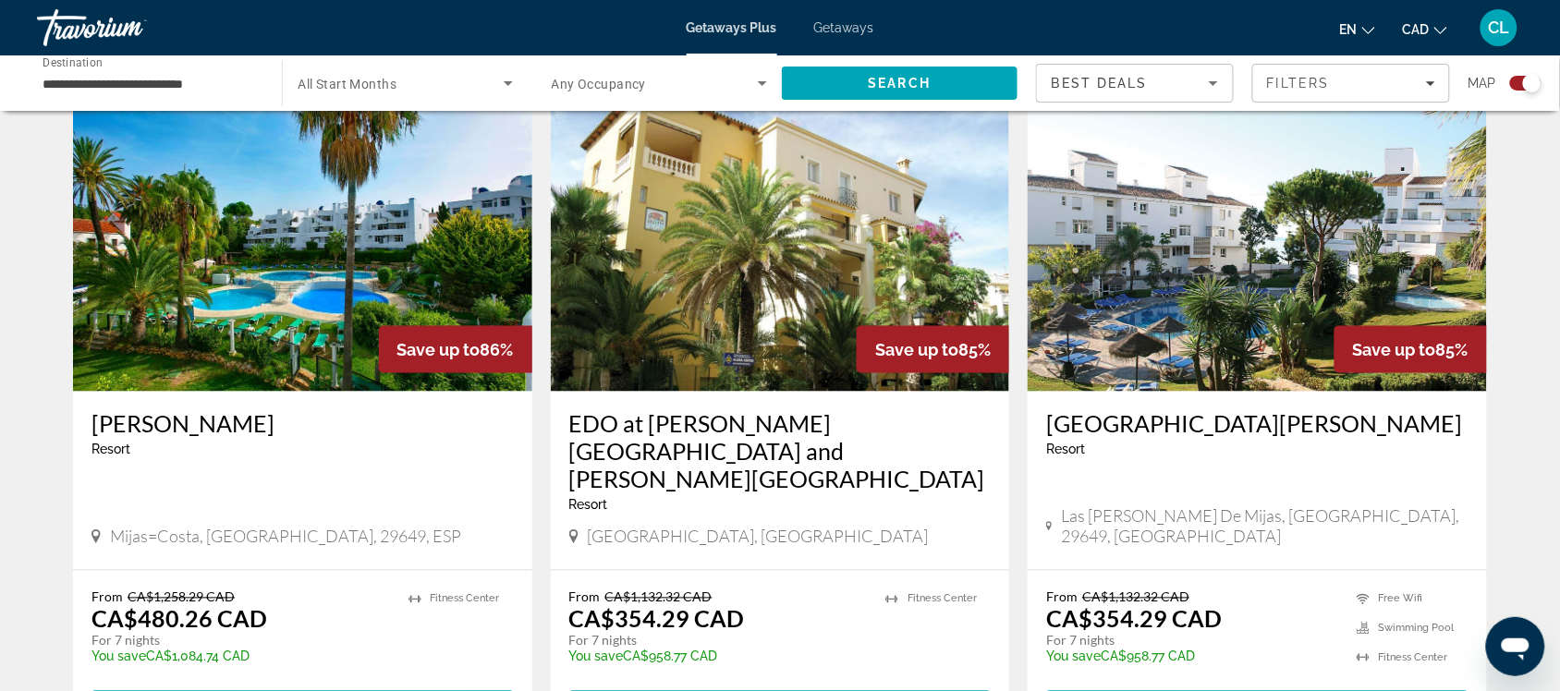
scroll to position [693, 0]
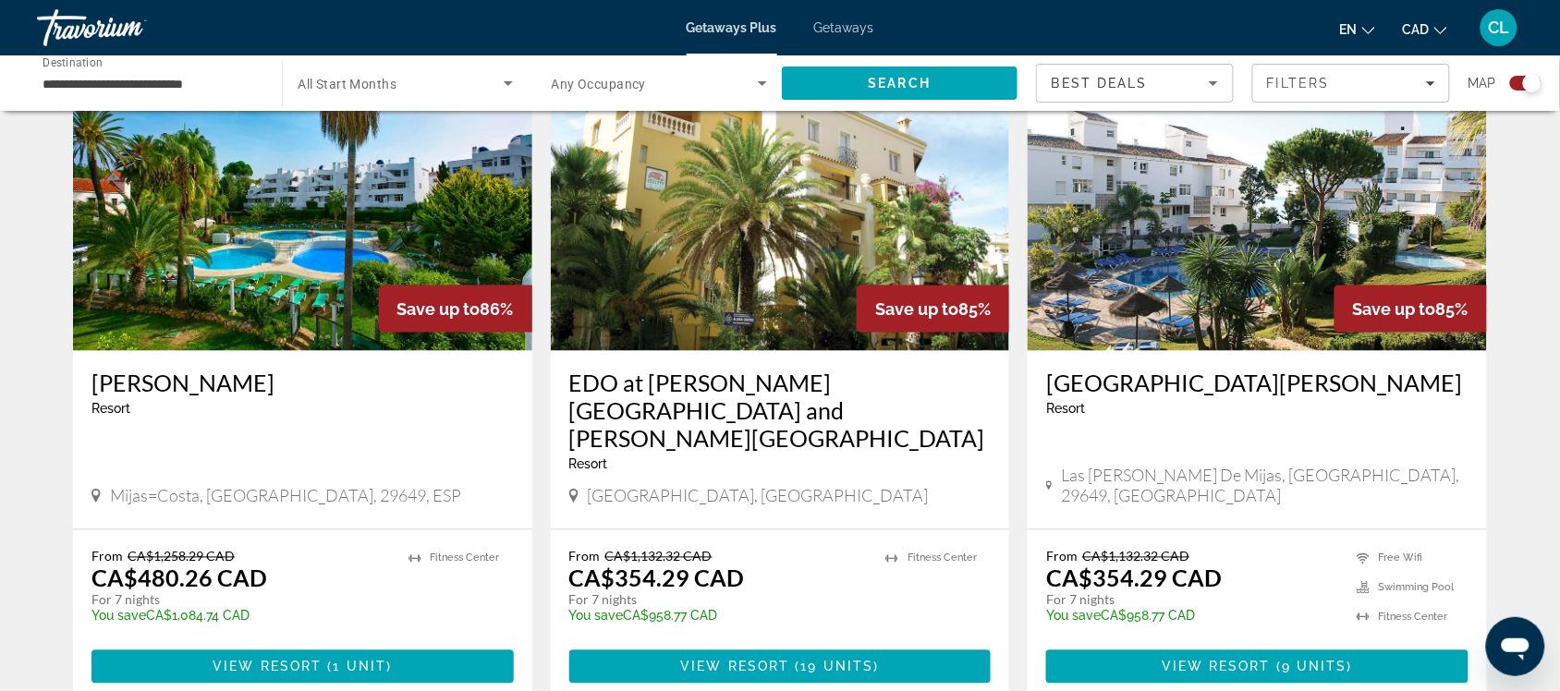
click at [807, 195] on img "Main content" at bounding box center [780, 203] width 459 height 296
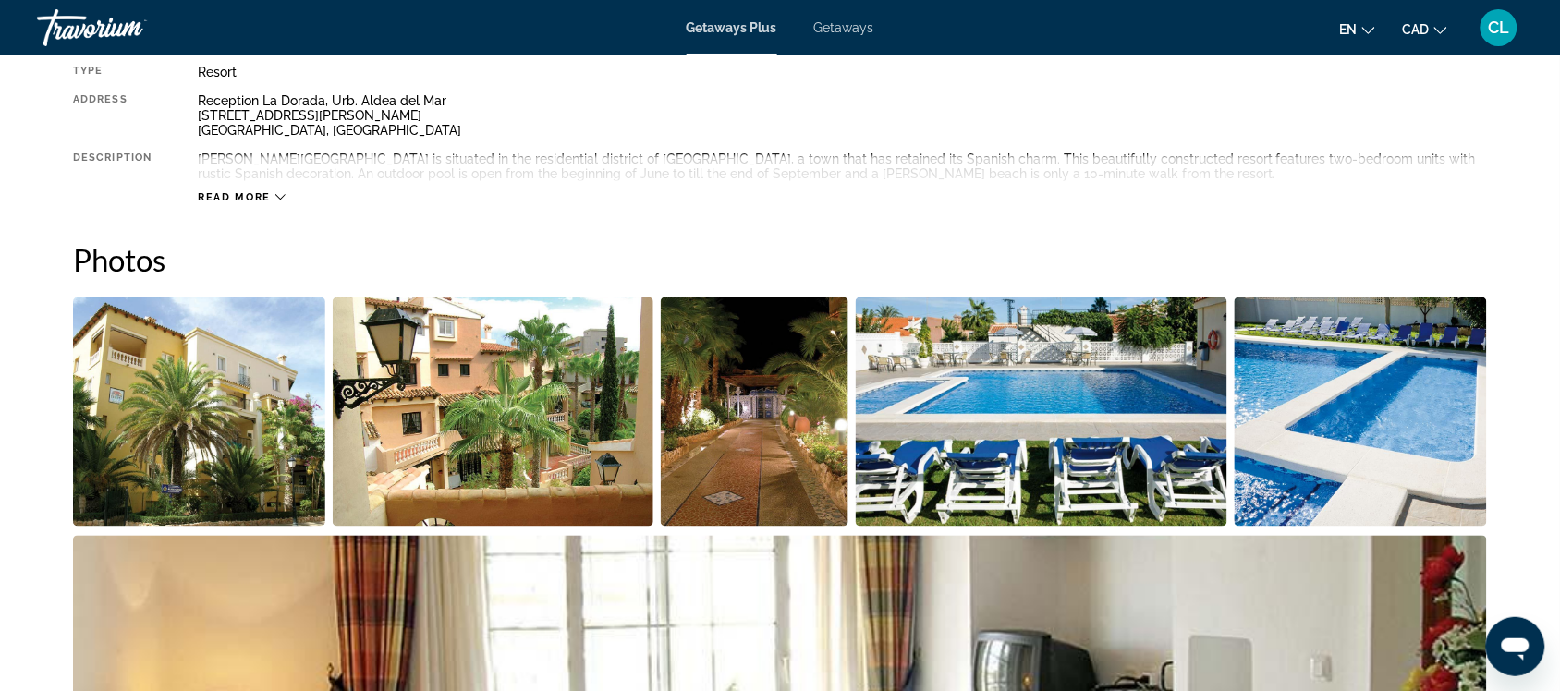
scroll to position [578, 0]
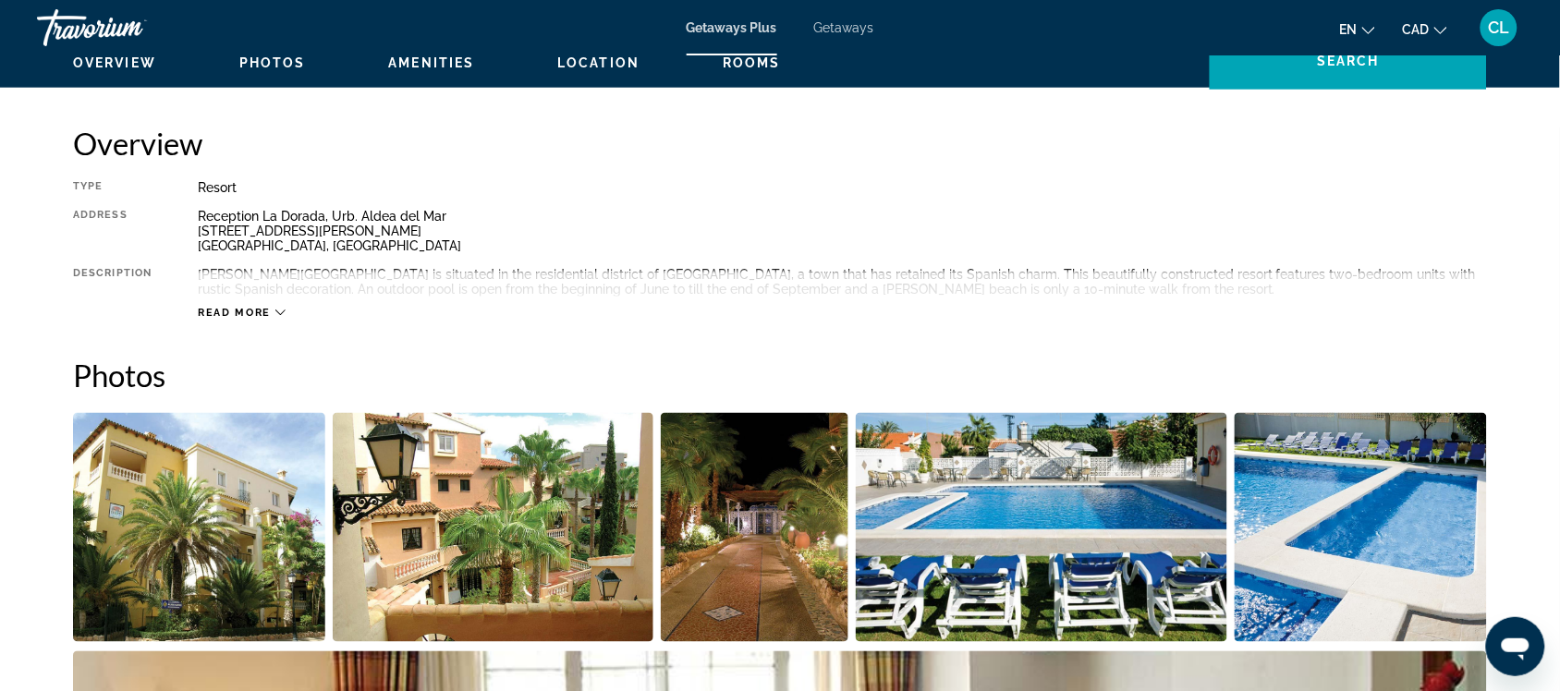
click at [274, 310] on div "Read more" at bounding box center [242, 313] width 88 height 12
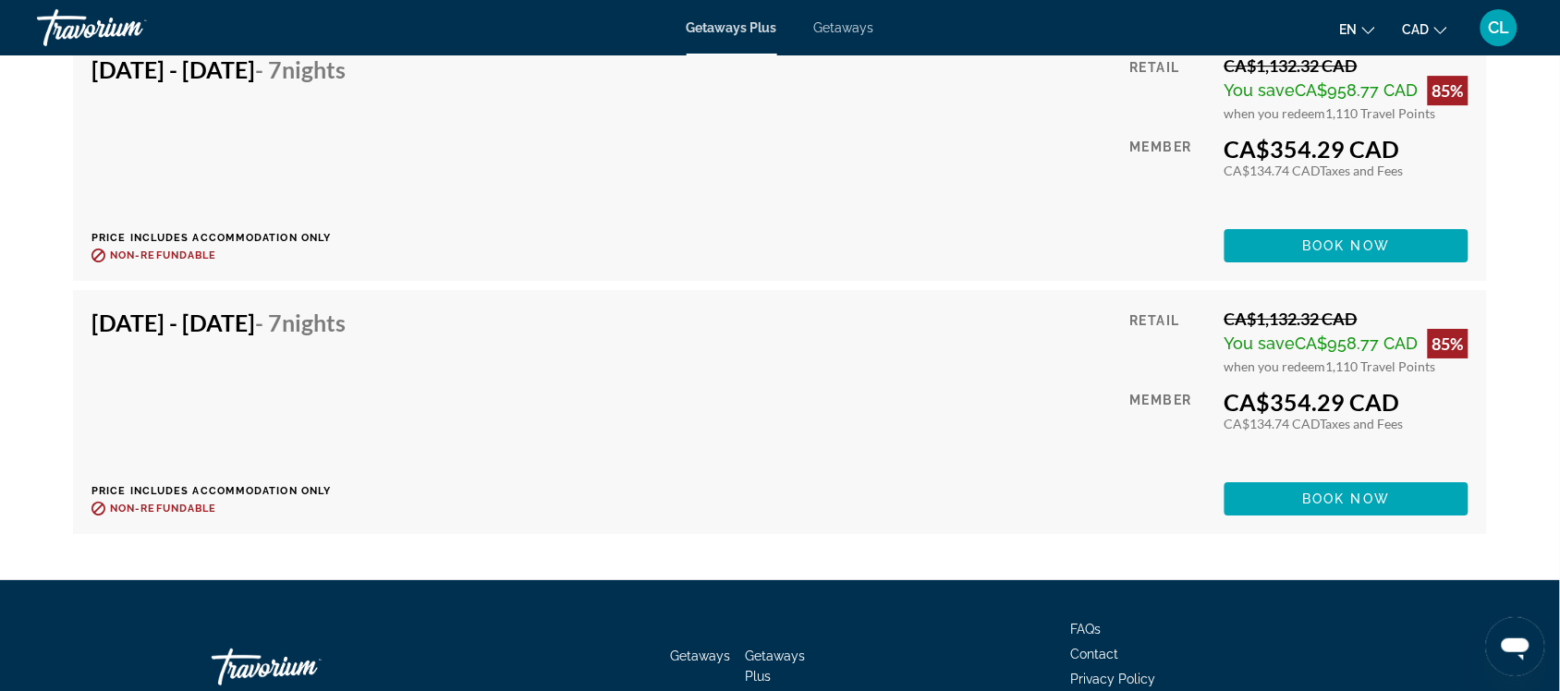
scroll to position [6009, 0]
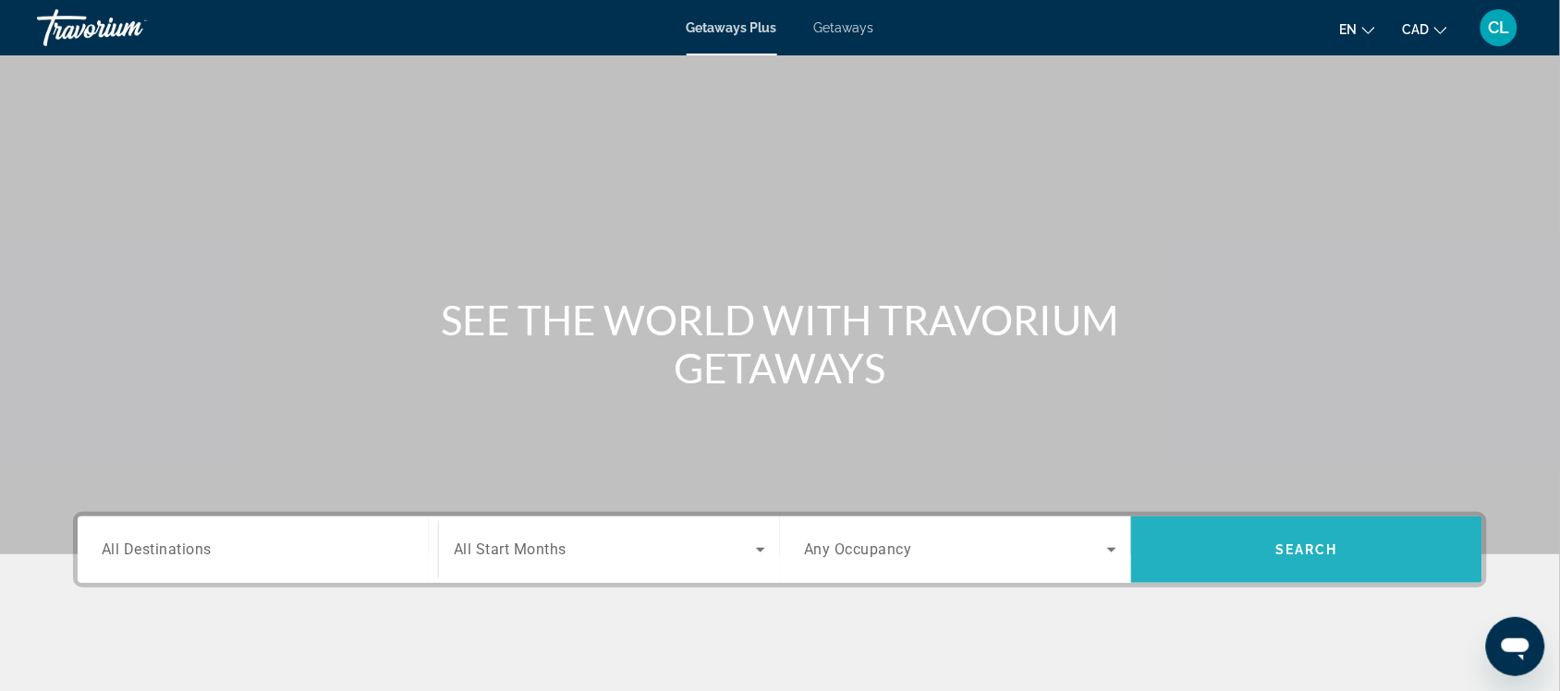
click at [1280, 543] on span "Search" at bounding box center [1307, 550] width 63 height 15
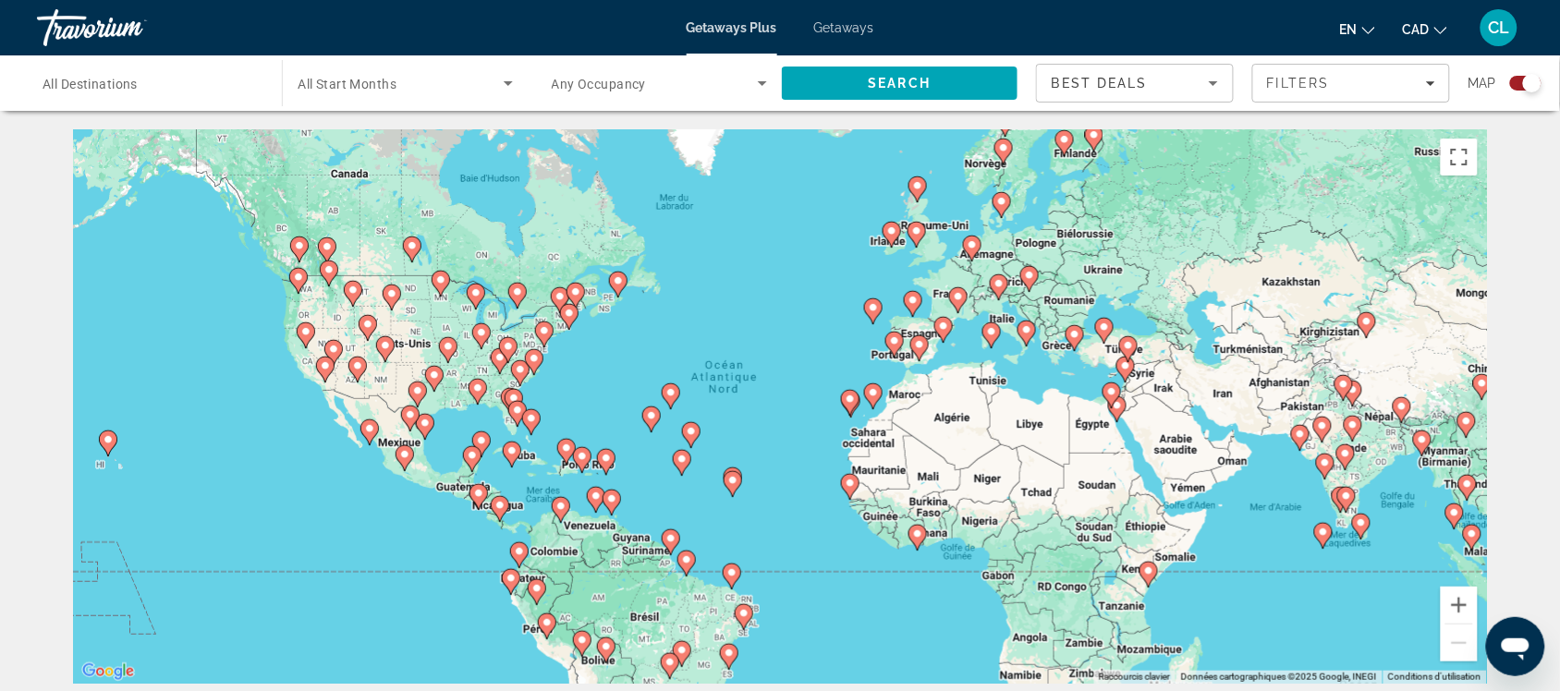
click at [519, 403] on icon "Main content" at bounding box center [517, 414] width 17 height 24
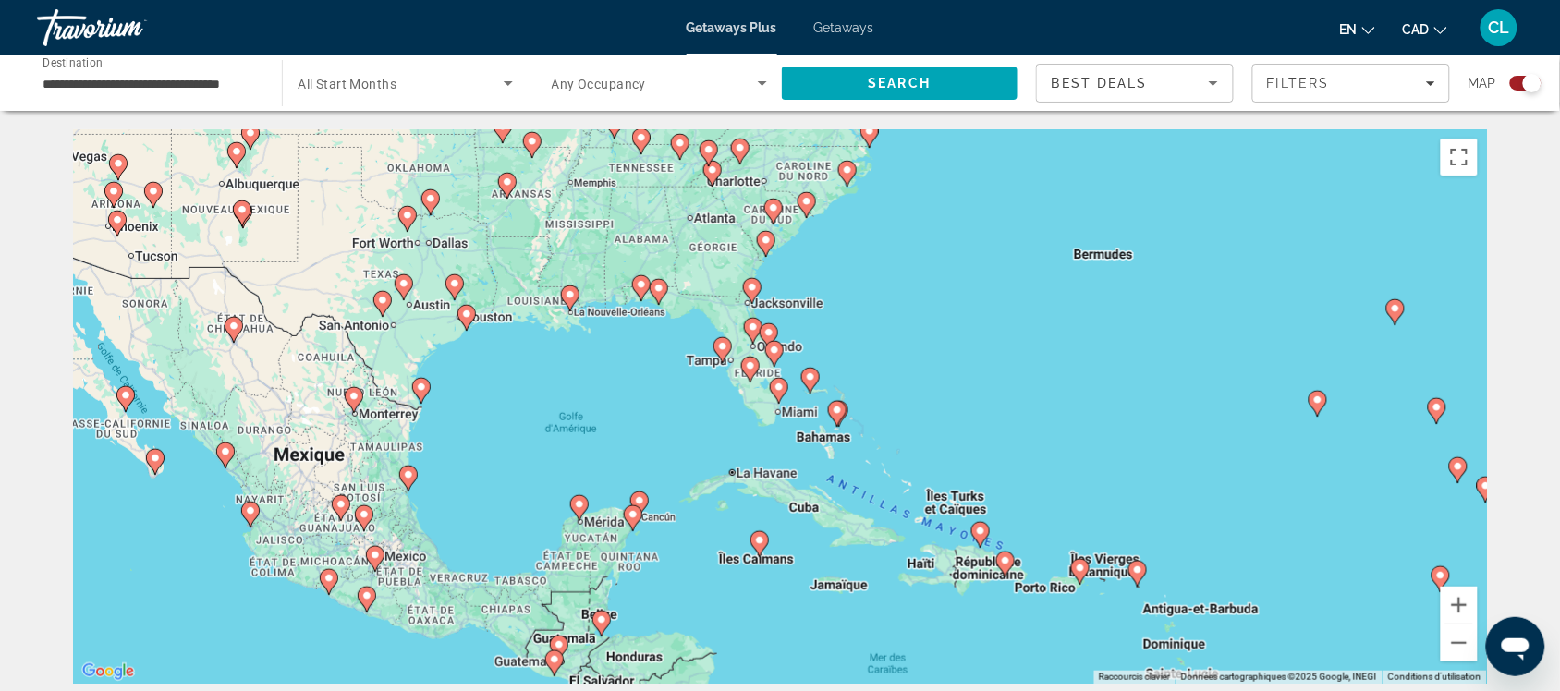
click at [767, 368] on div "Pour activer le glissement avec le clavier, appuyez sur Alt+Entrée. Une fois ce…" at bounding box center [780, 406] width 1414 height 555
click at [752, 368] on image "Main content" at bounding box center [750, 366] width 11 height 11
type input "**********"
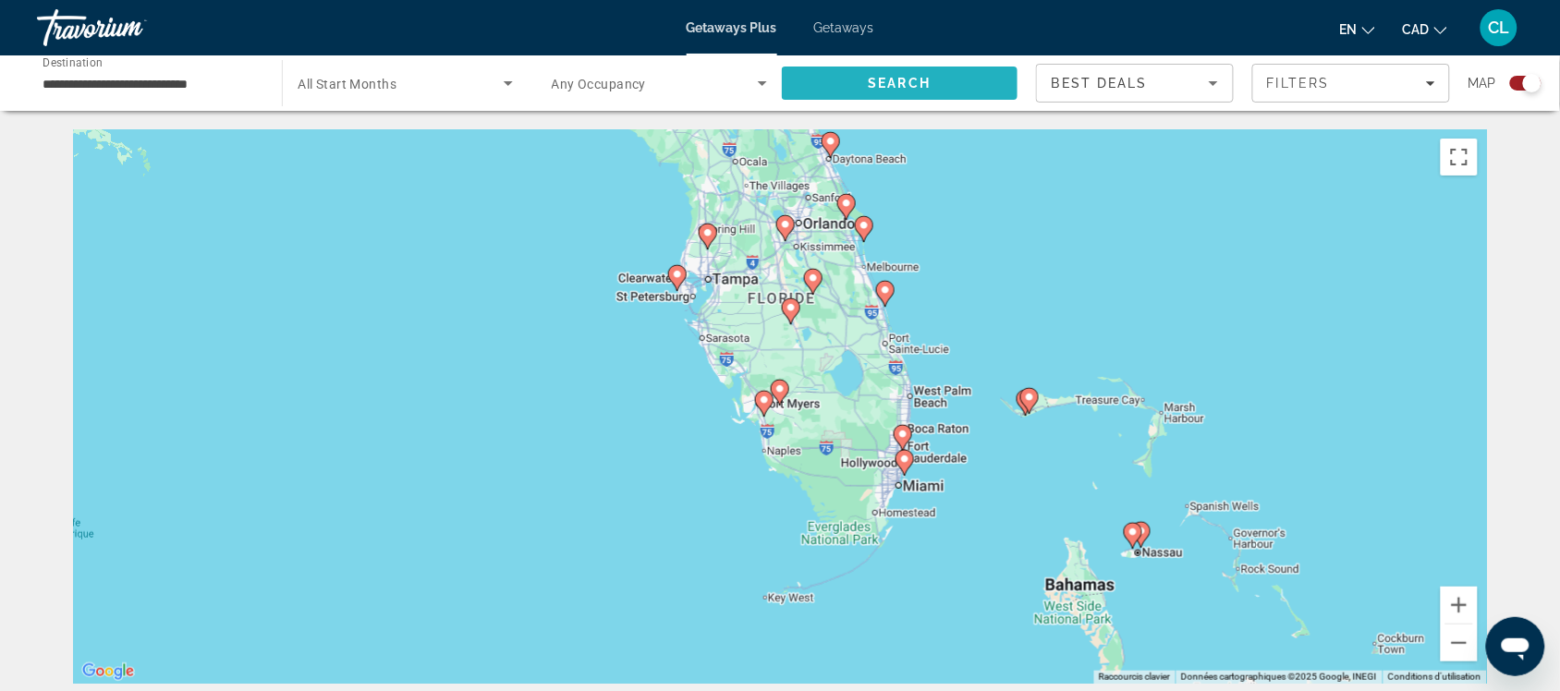
click at [876, 76] on span "Search" at bounding box center [900, 83] width 63 height 15
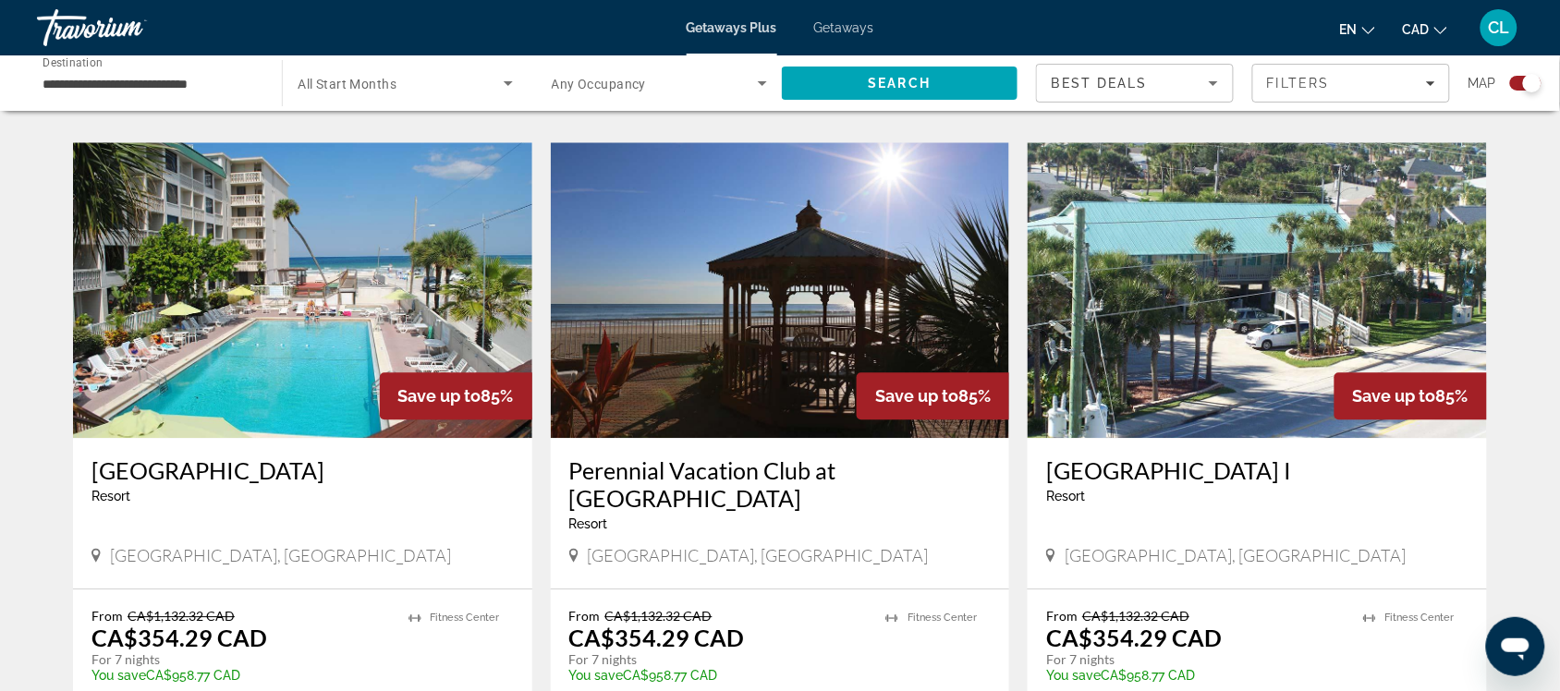
scroll to position [1271, 0]
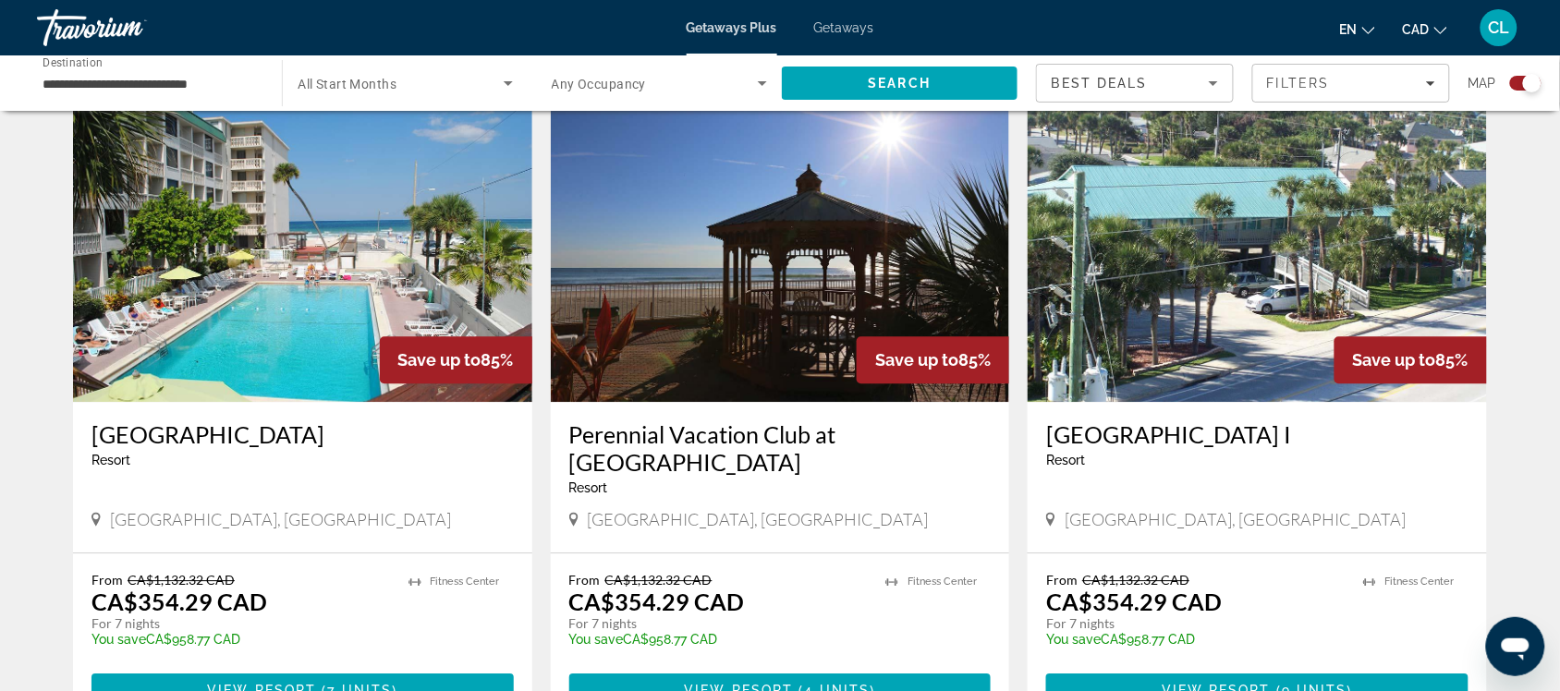
click at [321, 338] on img "Main content" at bounding box center [302, 254] width 459 height 296
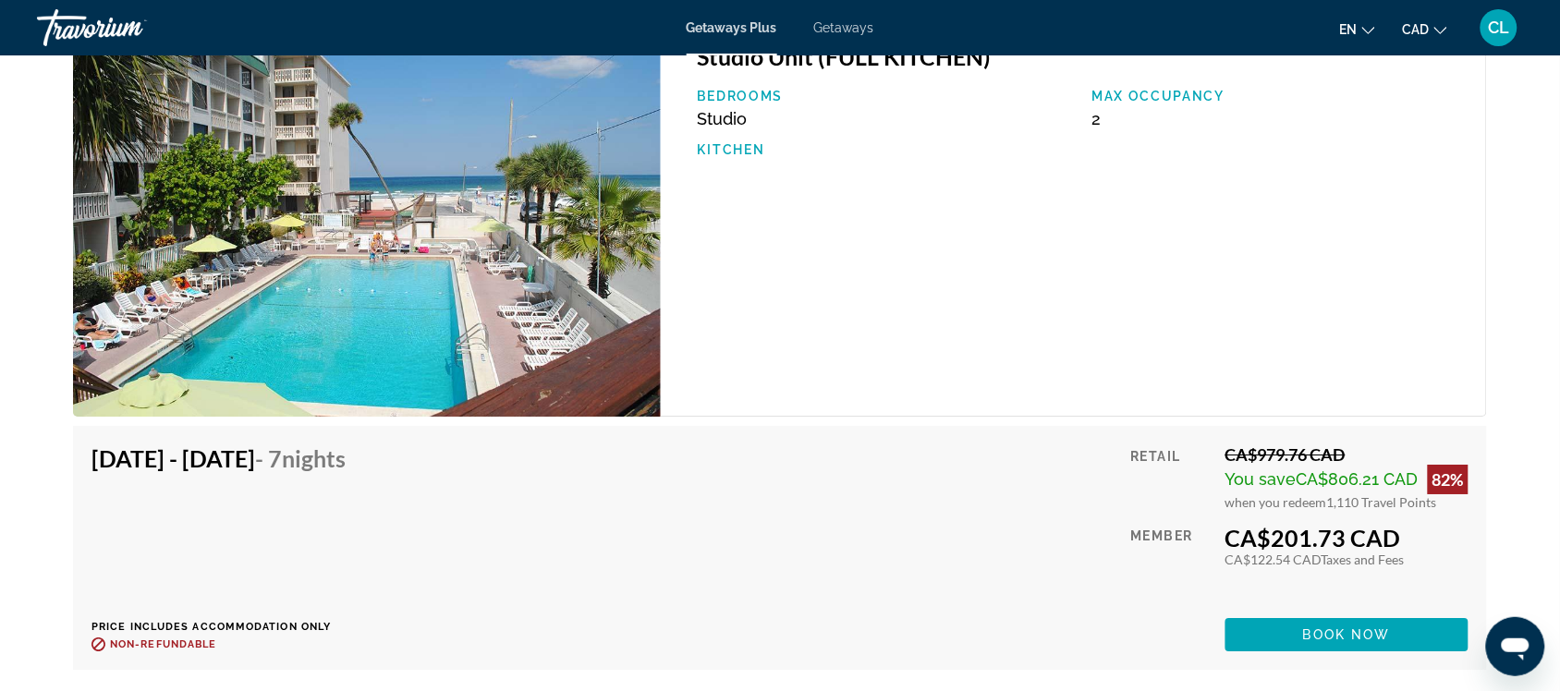
scroll to position [3698, 0]
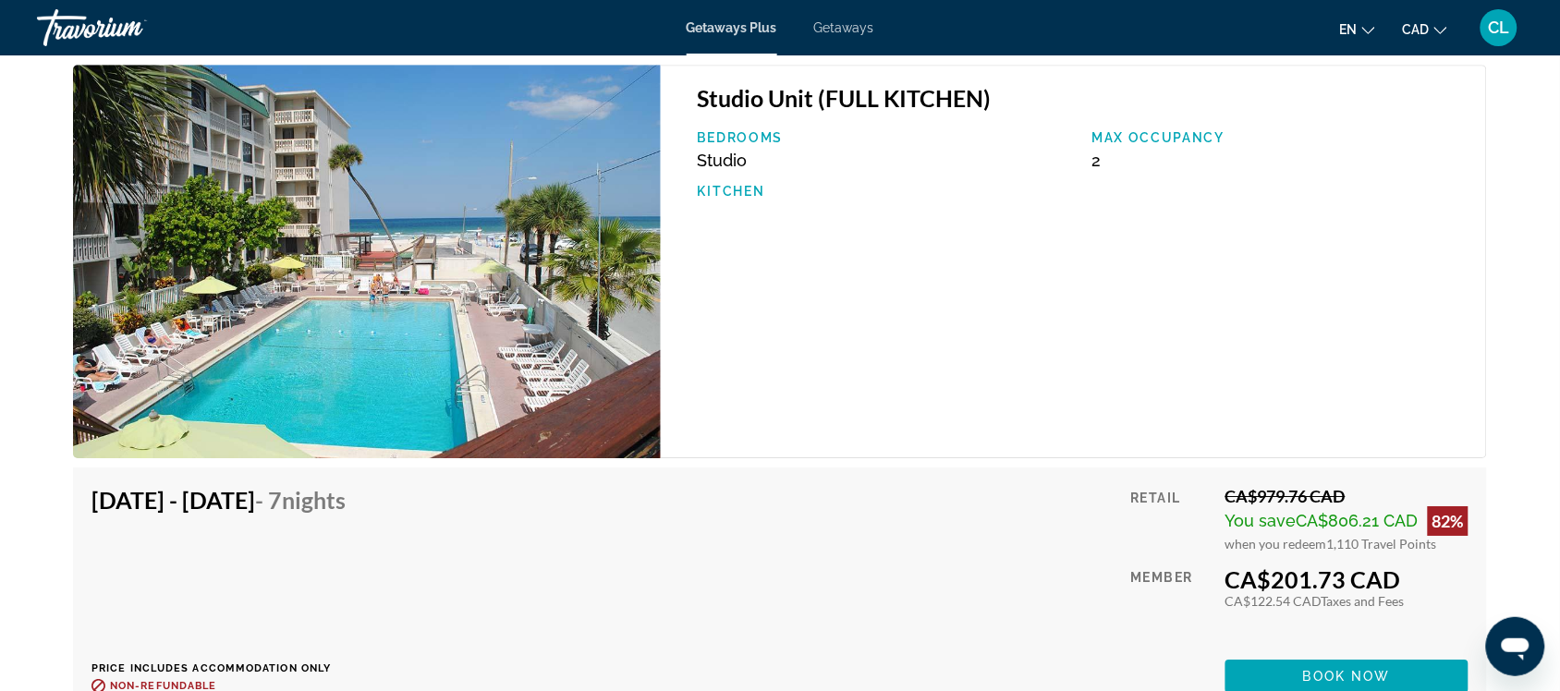
drag, startPoint x: 909, startPoint y: 285, endPoint x: 945, endPoint y: 326, distance: 55.0
click at [945, 326] on div "Studio Unit (FULL KITCHEN) Bedrooms Studio Max Occupancy 2 Kitchen" at bounding box center [1074, 261] width 826 height 393
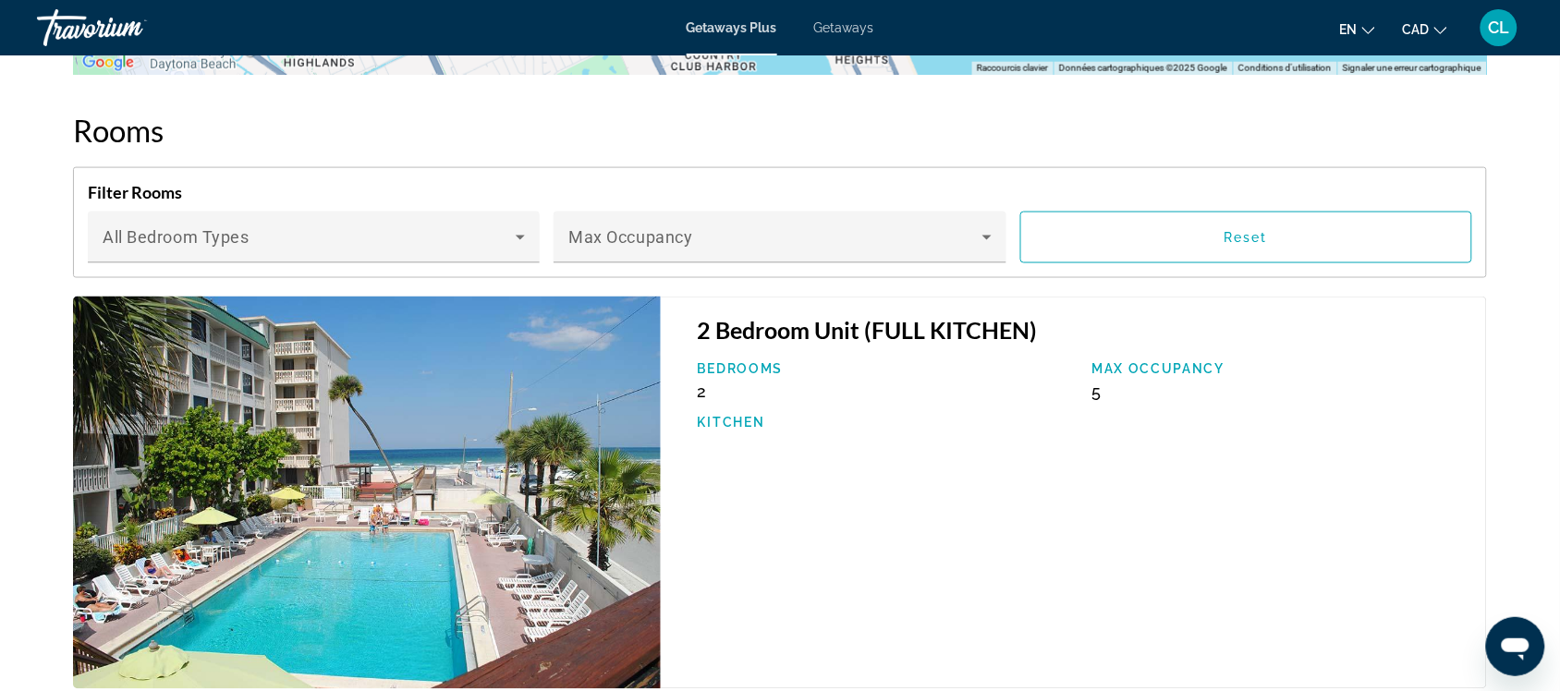
scroll to position [2889, 0]
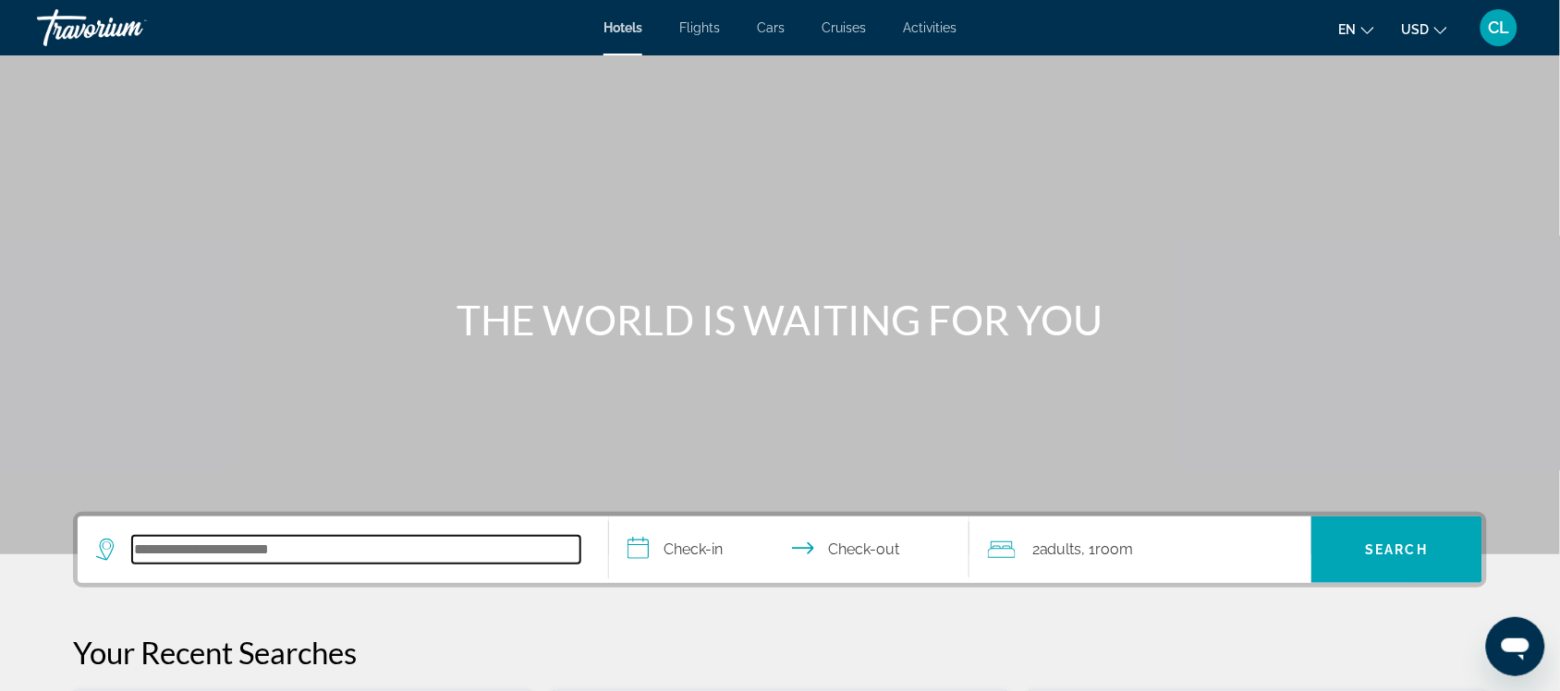
click at [143, 551] on input "Search hotel destination" at bounding box center [356, 550] width 448 height 28
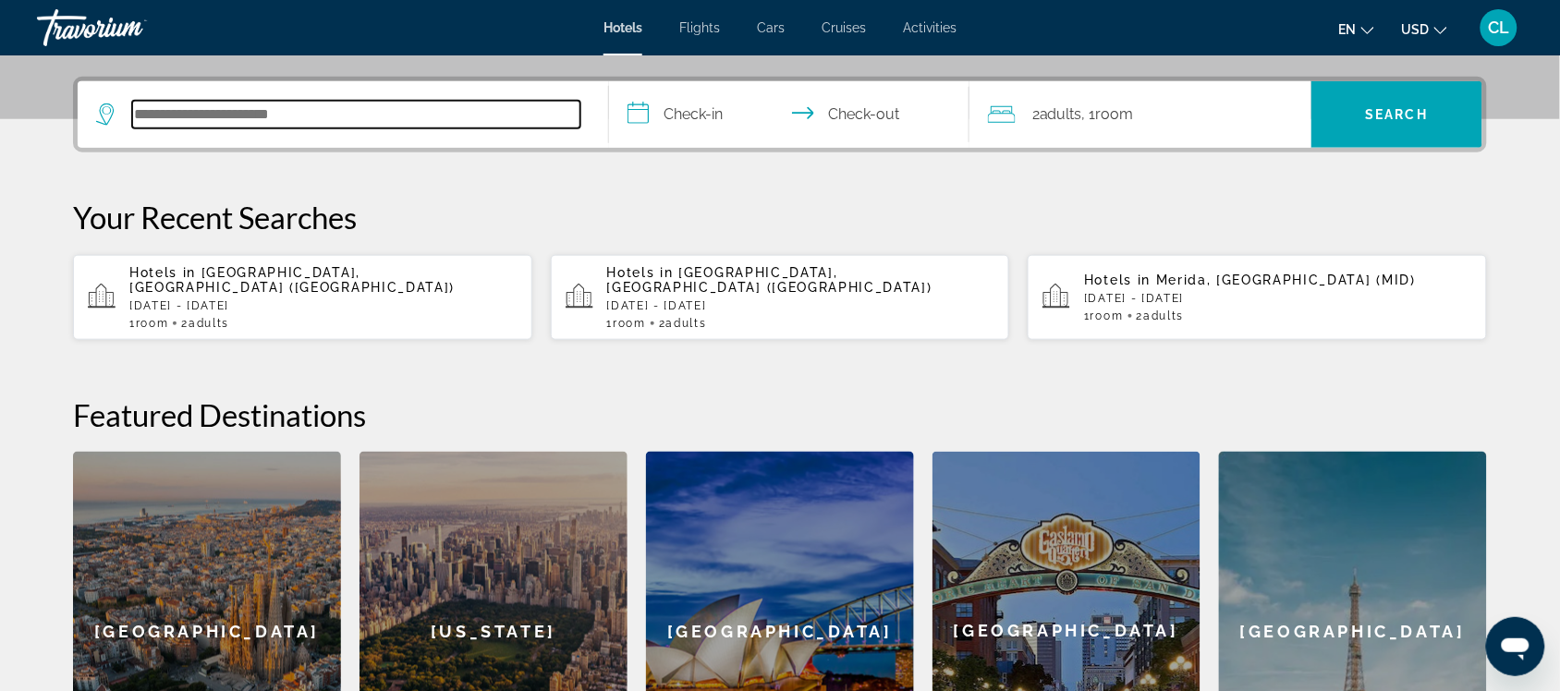
scroll to position [451, 0]
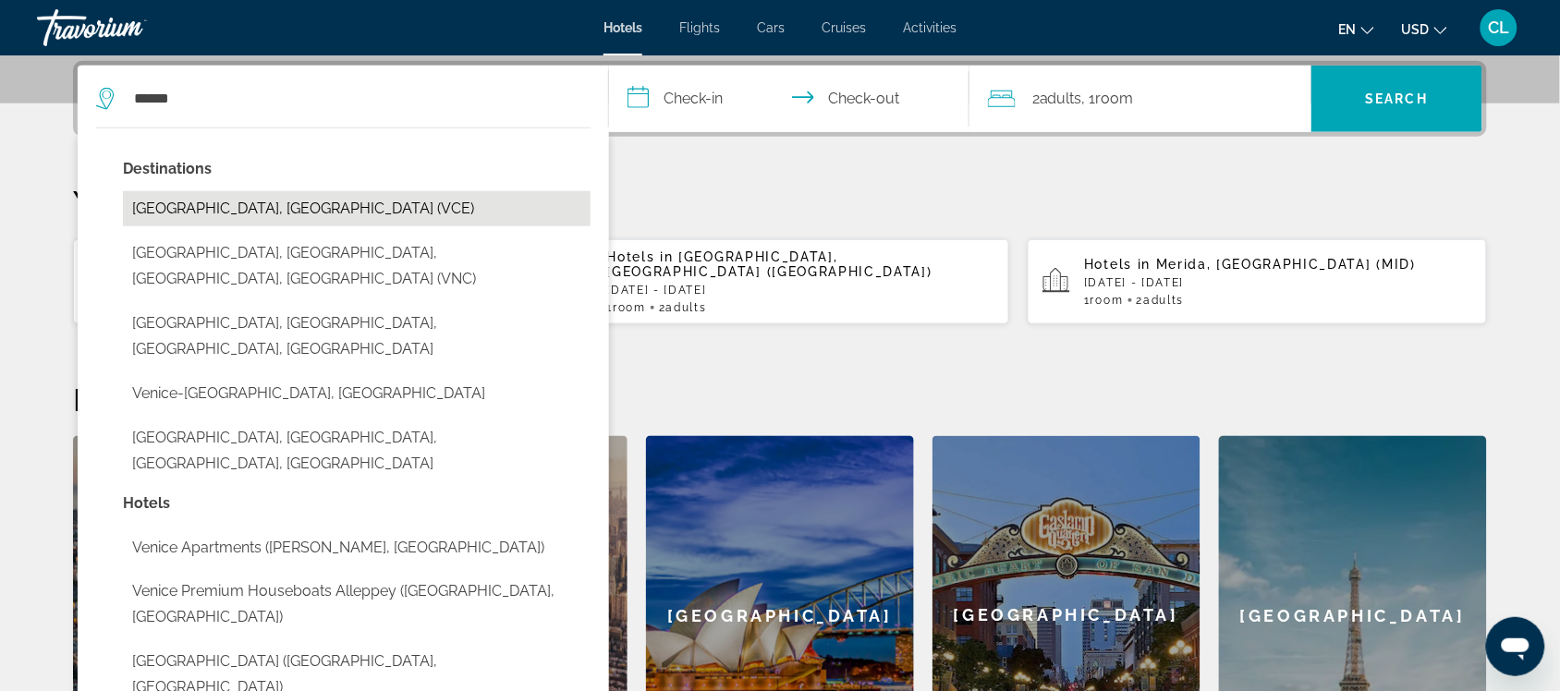
click at [214, 204] on button "[GEOGRAPHIC_DATA], [GEOGRAPHIC_DATA] (VCE)" at bounding box center [357, 208] width 468 height 35
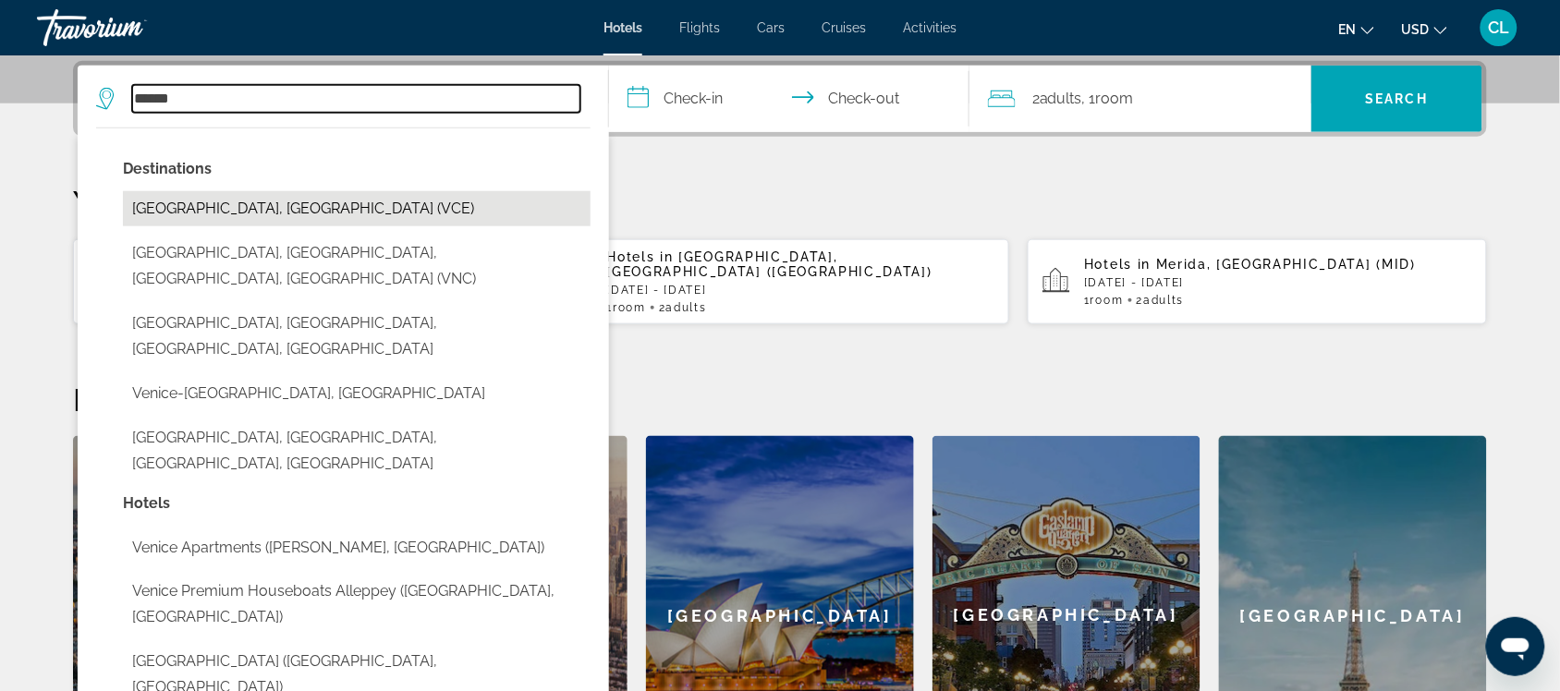
type input "**********"
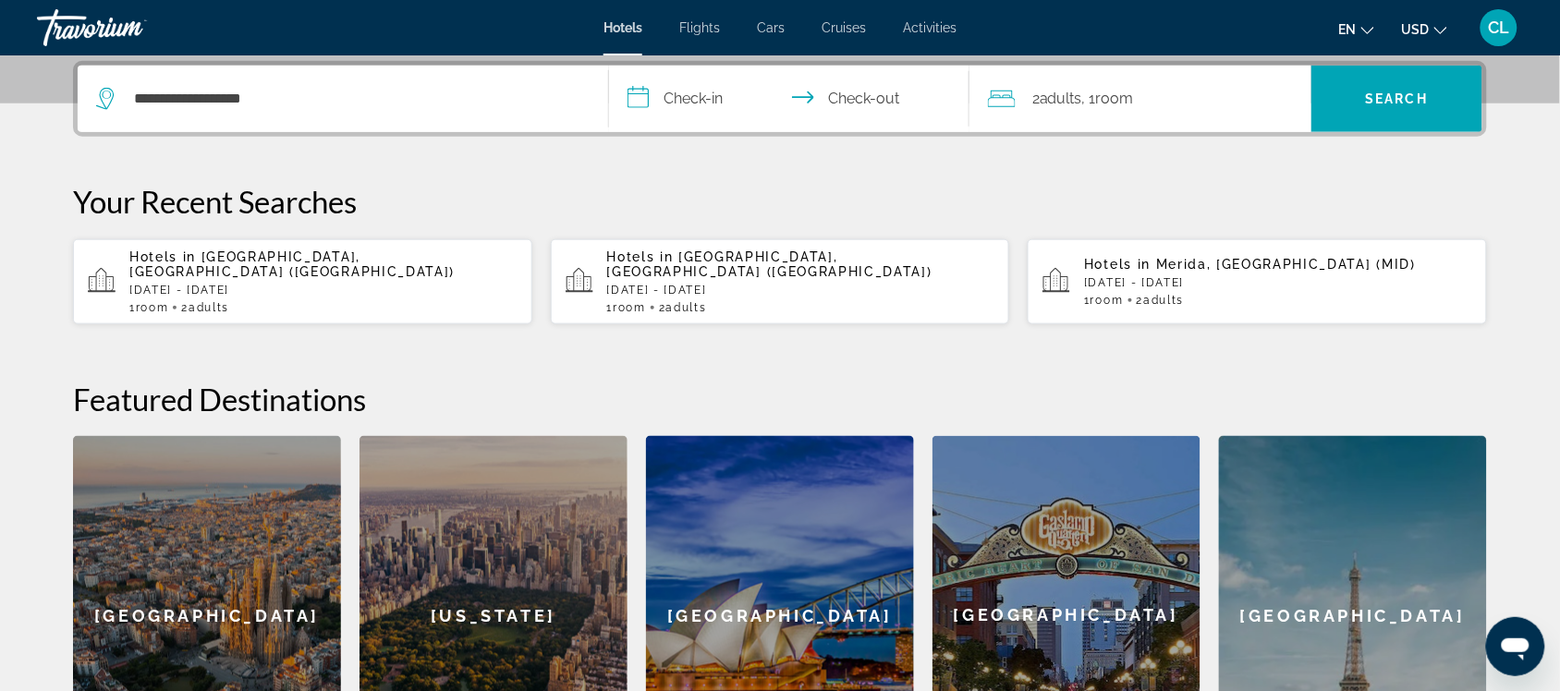
click at [640, 97] on input "**********" at bounding box center [793, 102] width 368 height 72
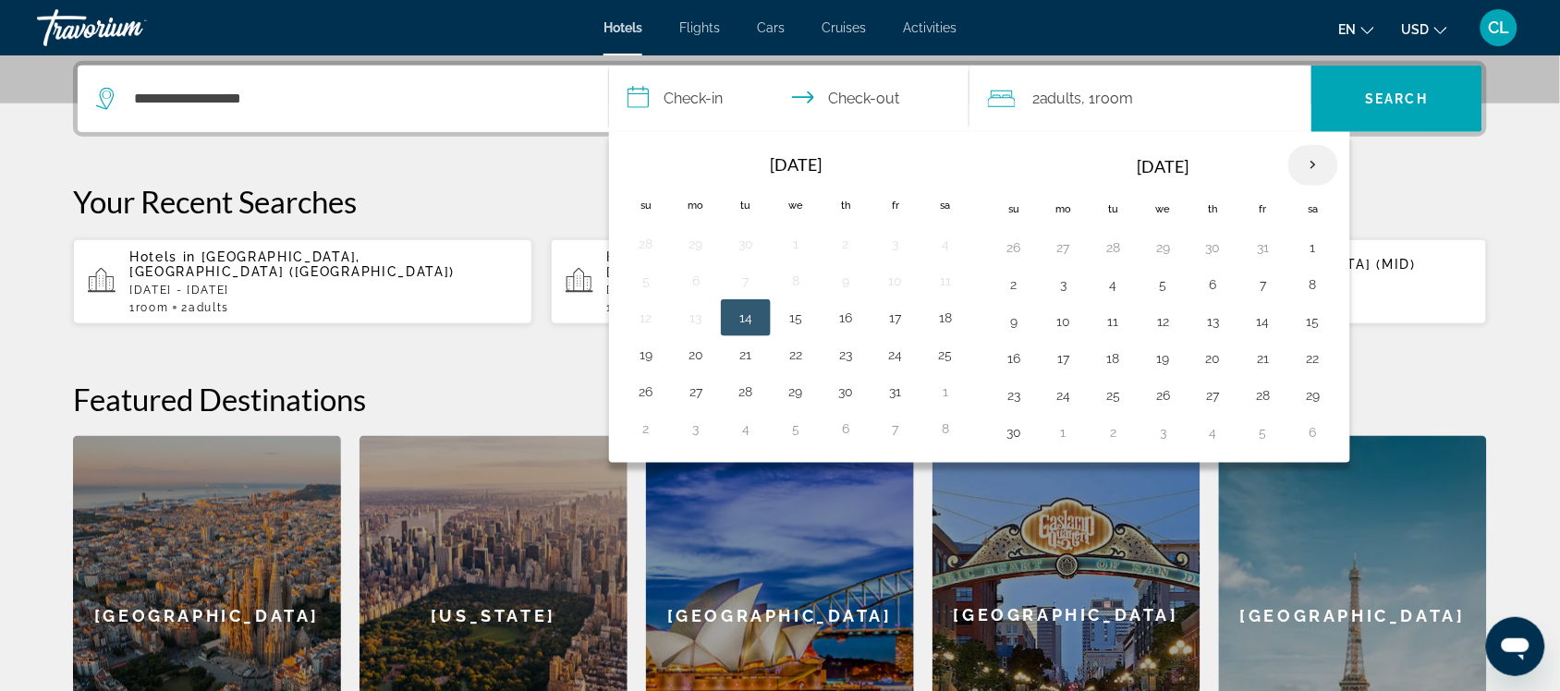
click at [1318, 159] on th "Next month" at bounding box center [1314, 165] width 50 height 41
click at [1318, 160] on th "Next month" at bounding box center [1314, 165] width 50 height 41
click at [1318, 162] on th "Next month" at bounding box center [1314, 165] width 50 height 41
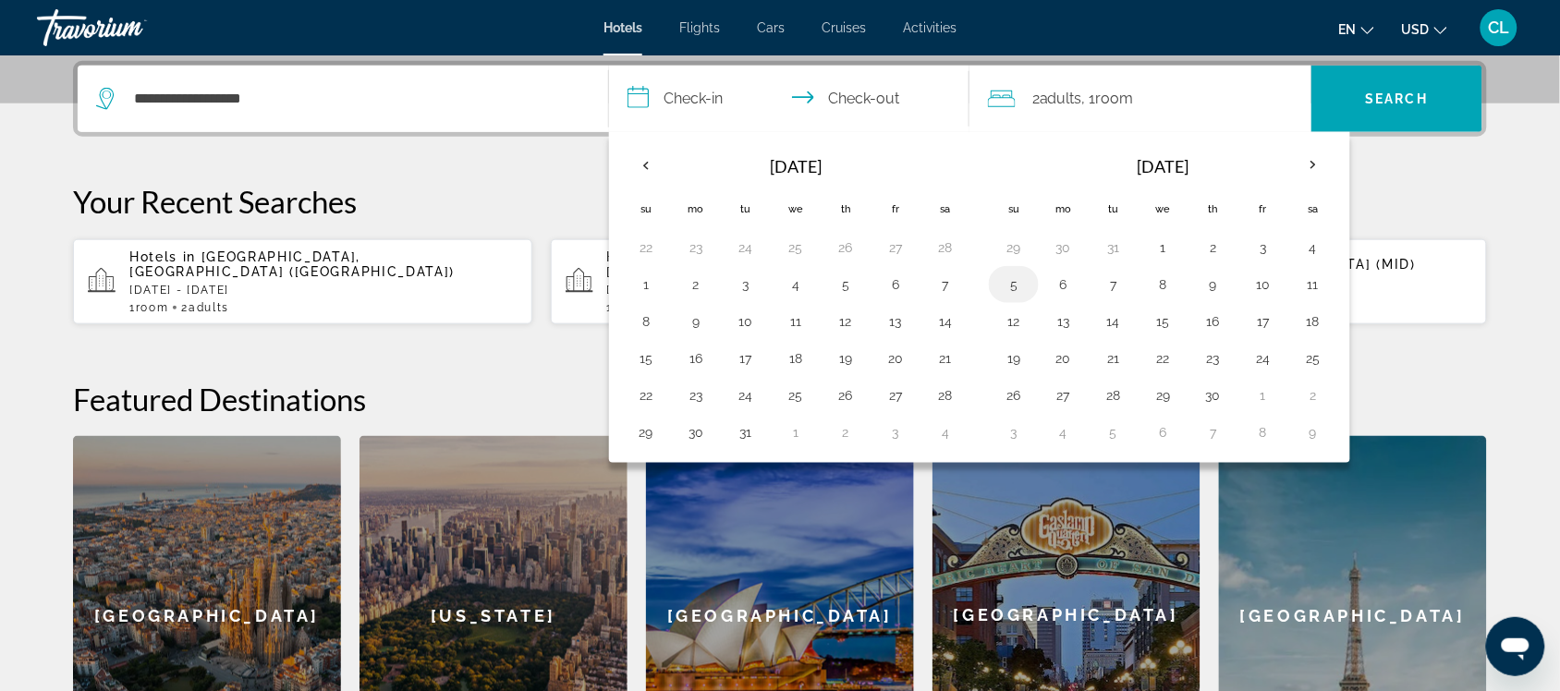
click at [1015, 285] on button "5" at bounding box center [1014, 285] width 30 height 26
click at [1163, 284] on button "8" at bounding box center [1164, 285] width 30 height 26
type input "**********"
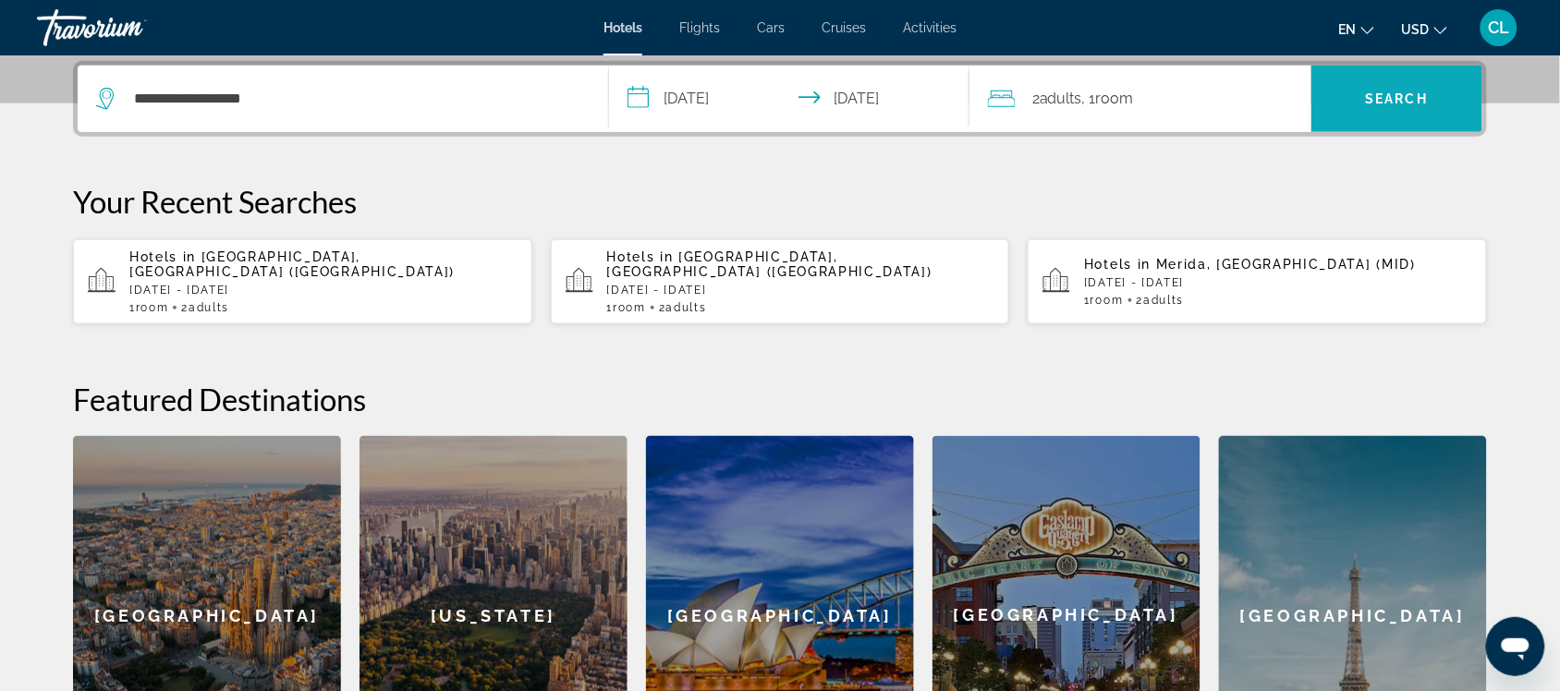
click at [1383, 92] on span "Search" at bounding box center [1397, 99] width 63 height 15
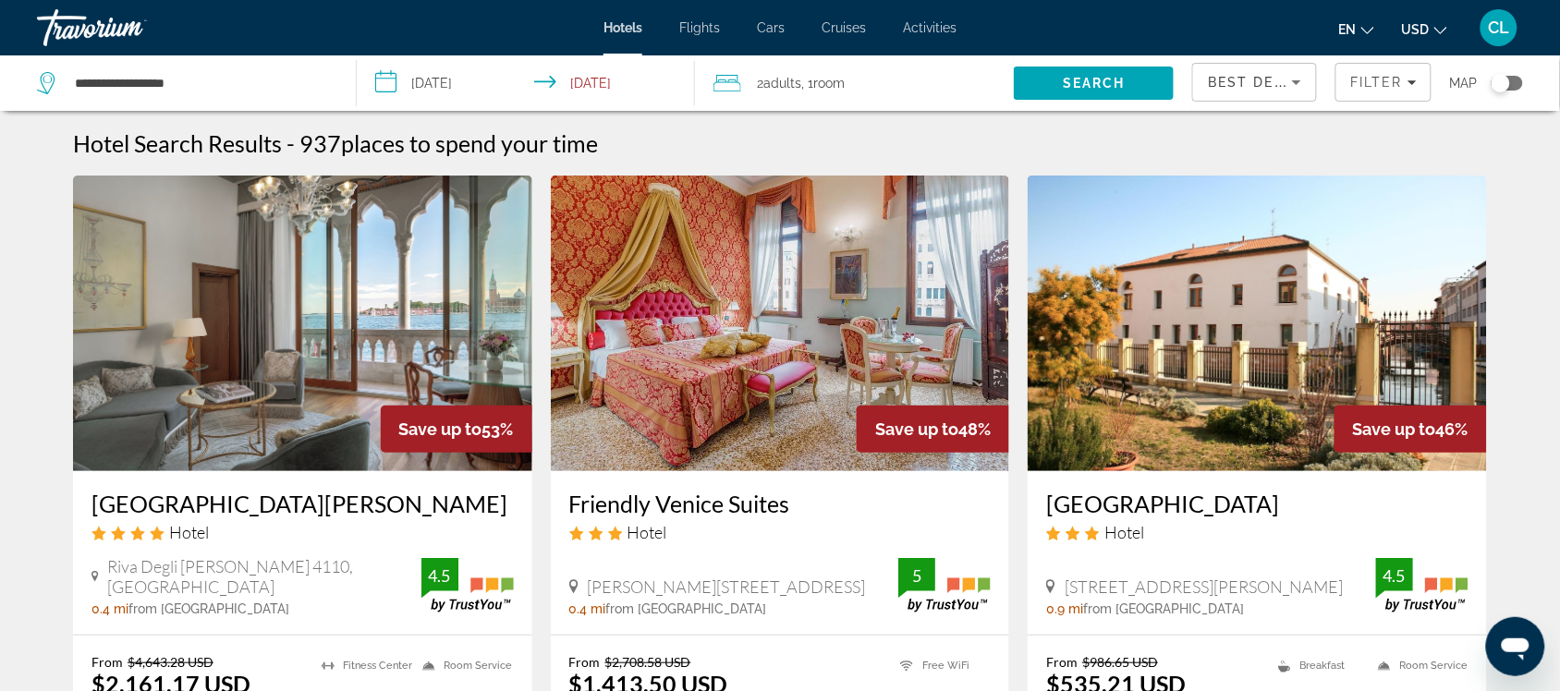
click at [1410, 22] on span "USD" at bounding box center [1416, 29] width 28 height 15
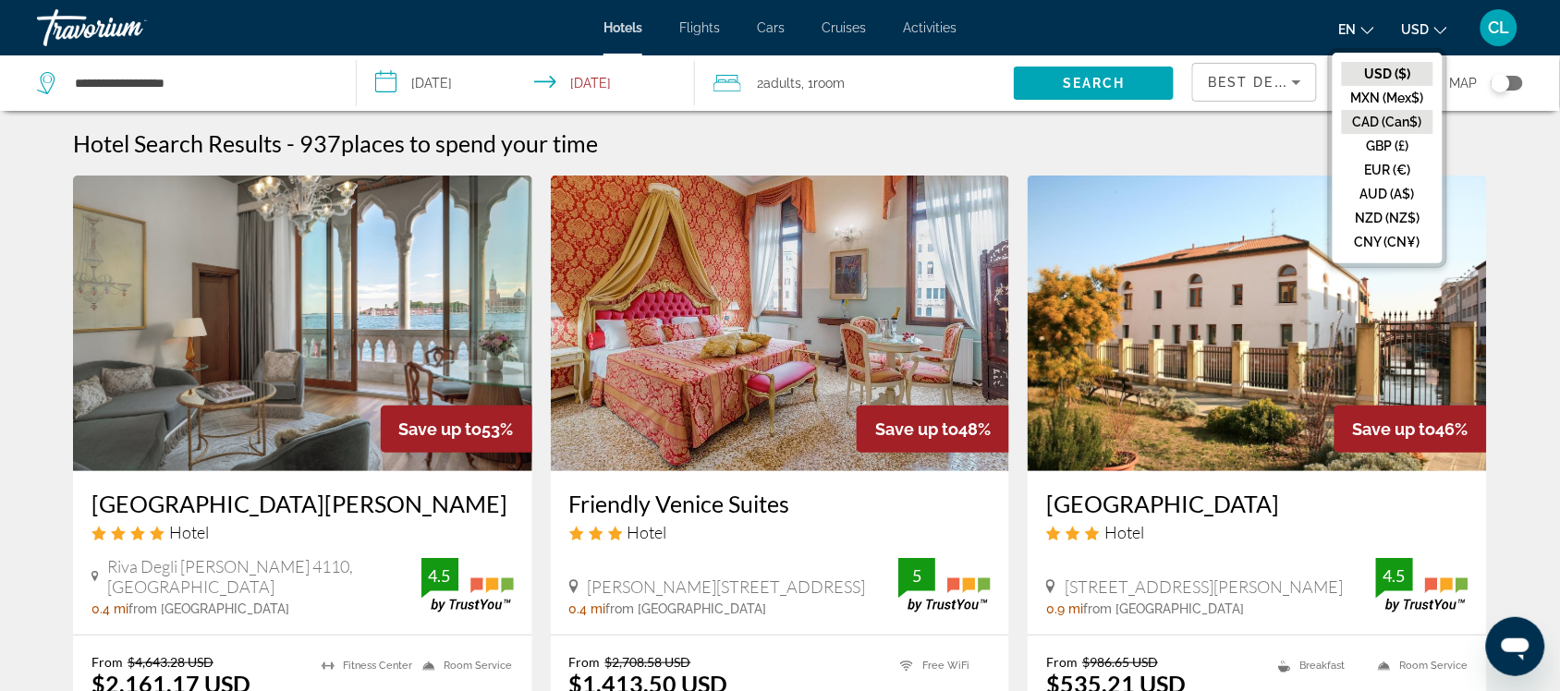
click at [1379, 116] on button "CAD (Can$)" at bounding box center [1388, 122] width 92 height 24
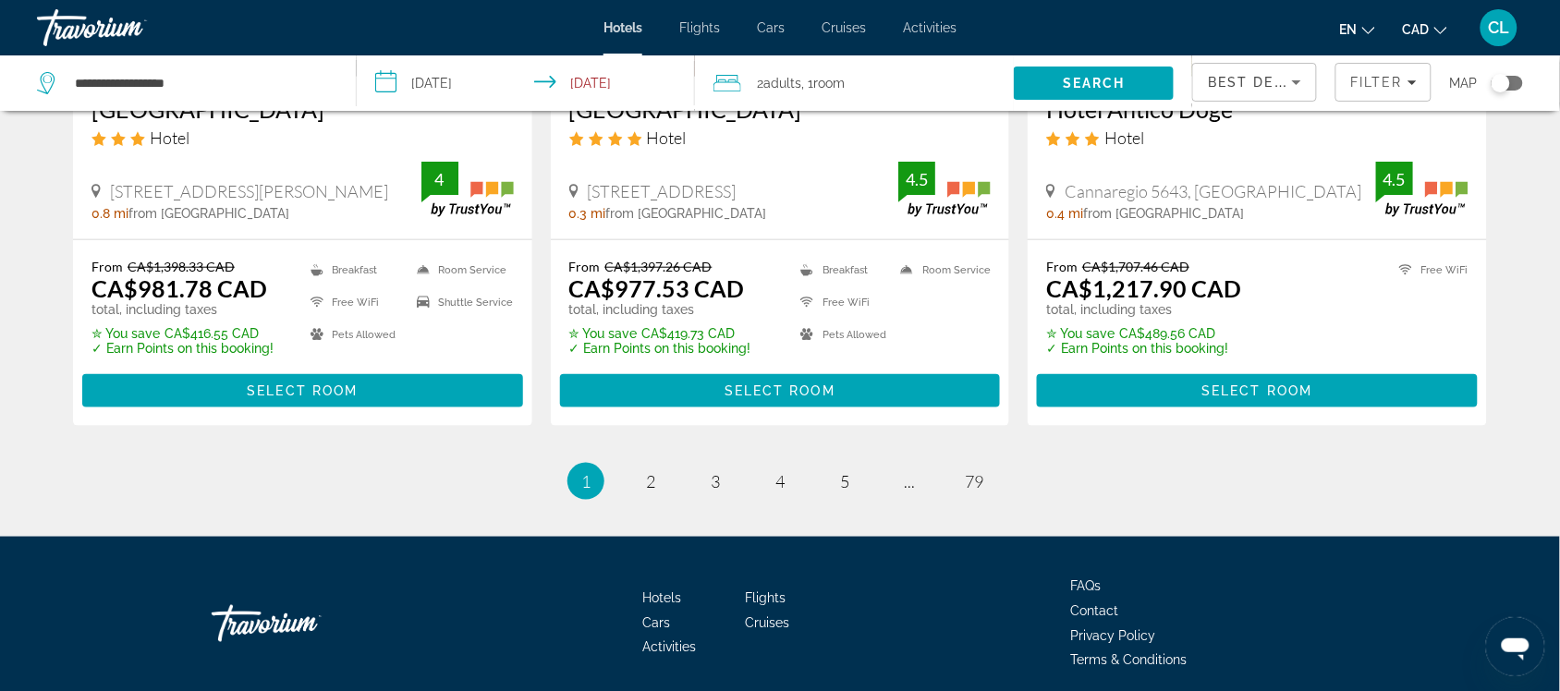
scroll to position [2514, 0]
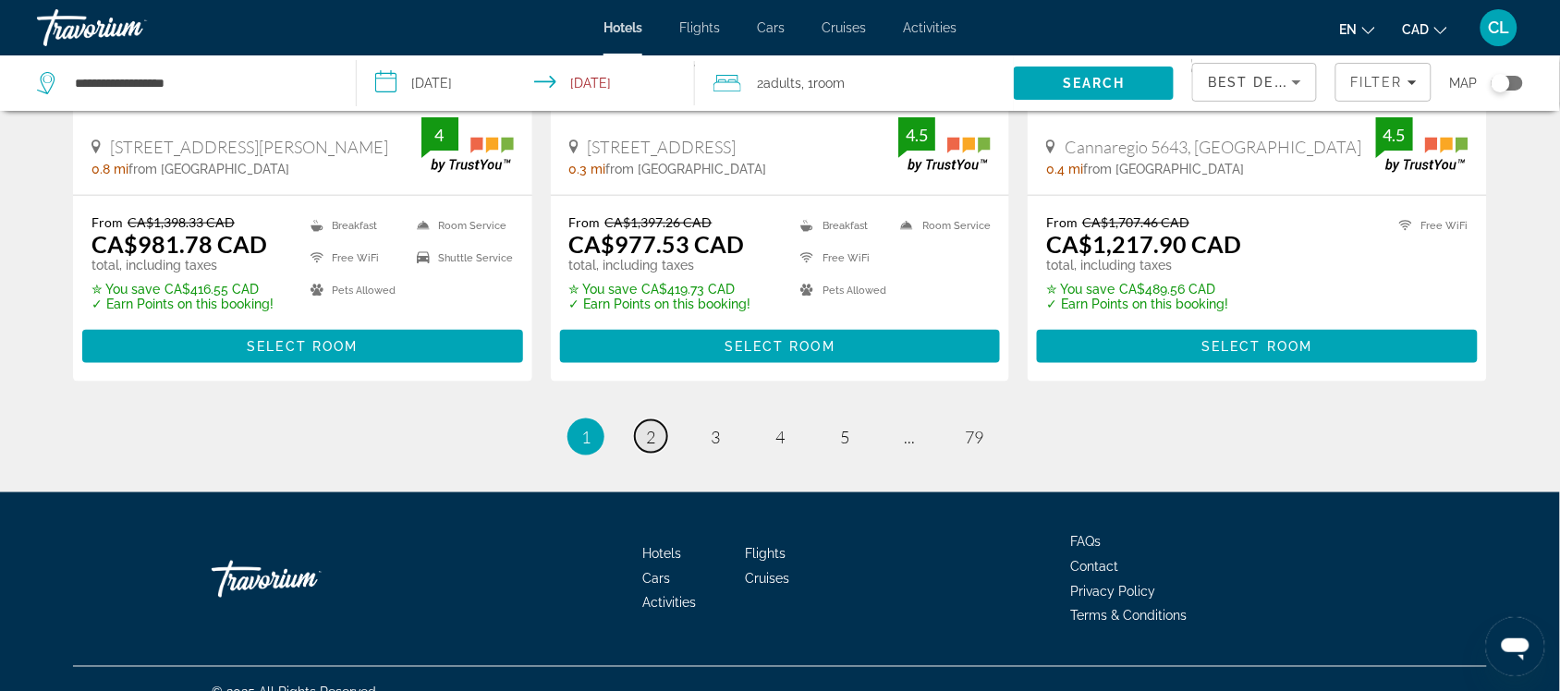
click at [653, 427] on span "2" at bounding box center [650, 437] width 9 height 20
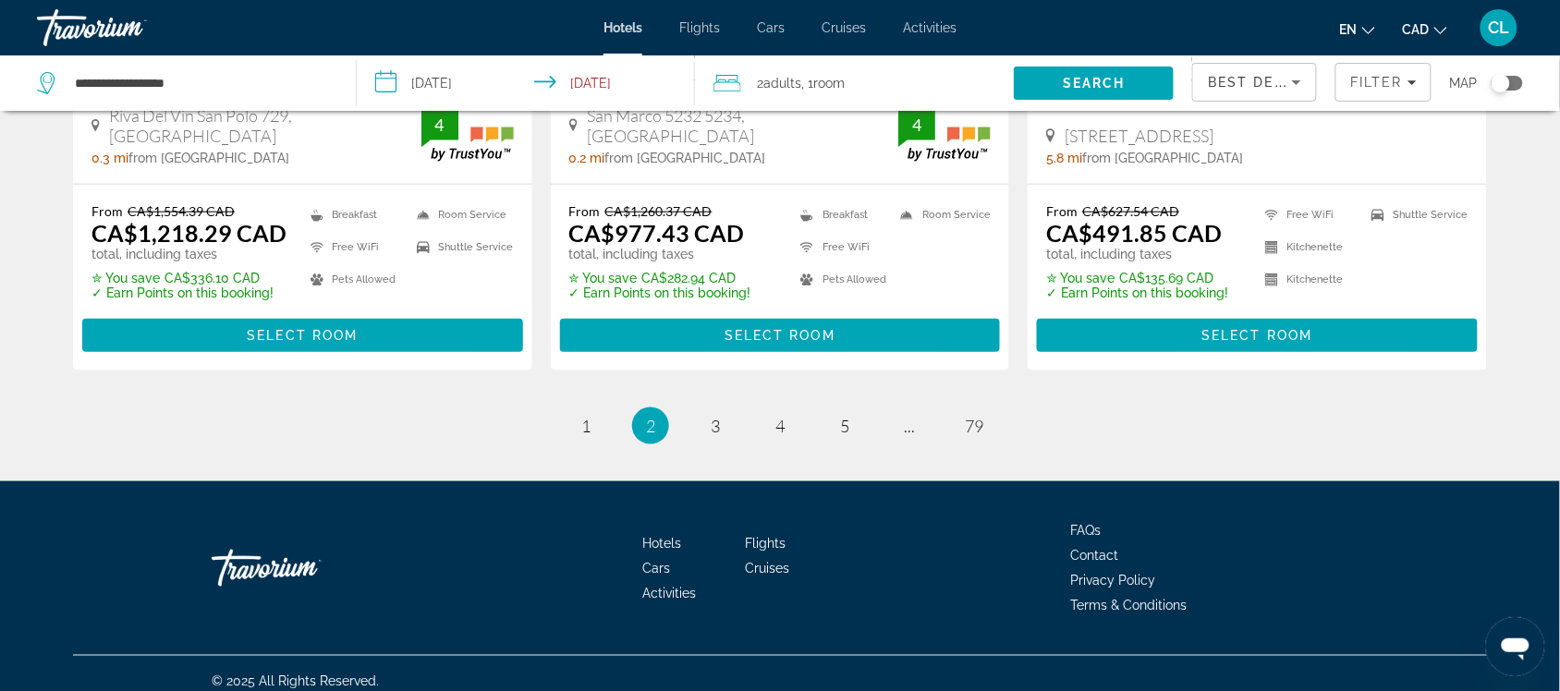
scroll to position [2515, 0]
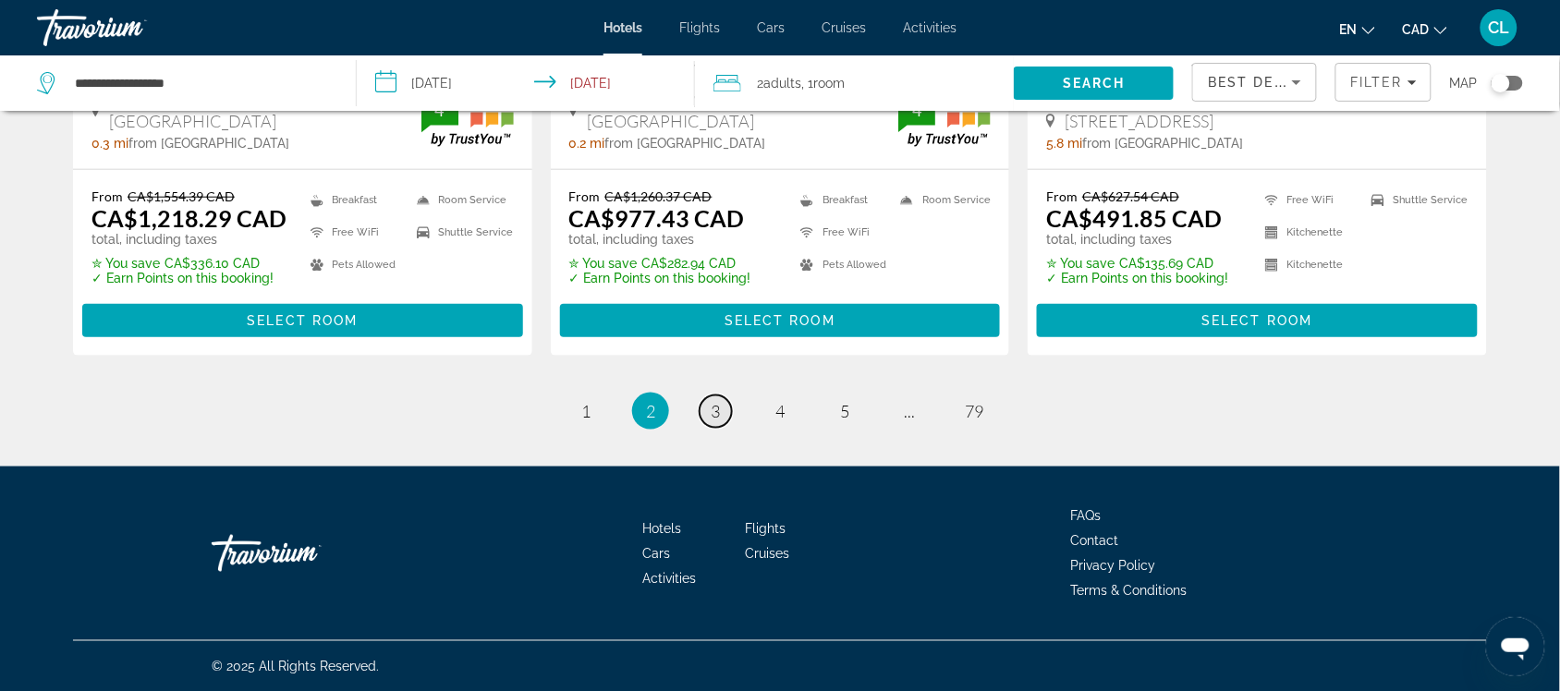
click at [717, 404] on span "3" at bounding box center [715, 411] width 9 height 20
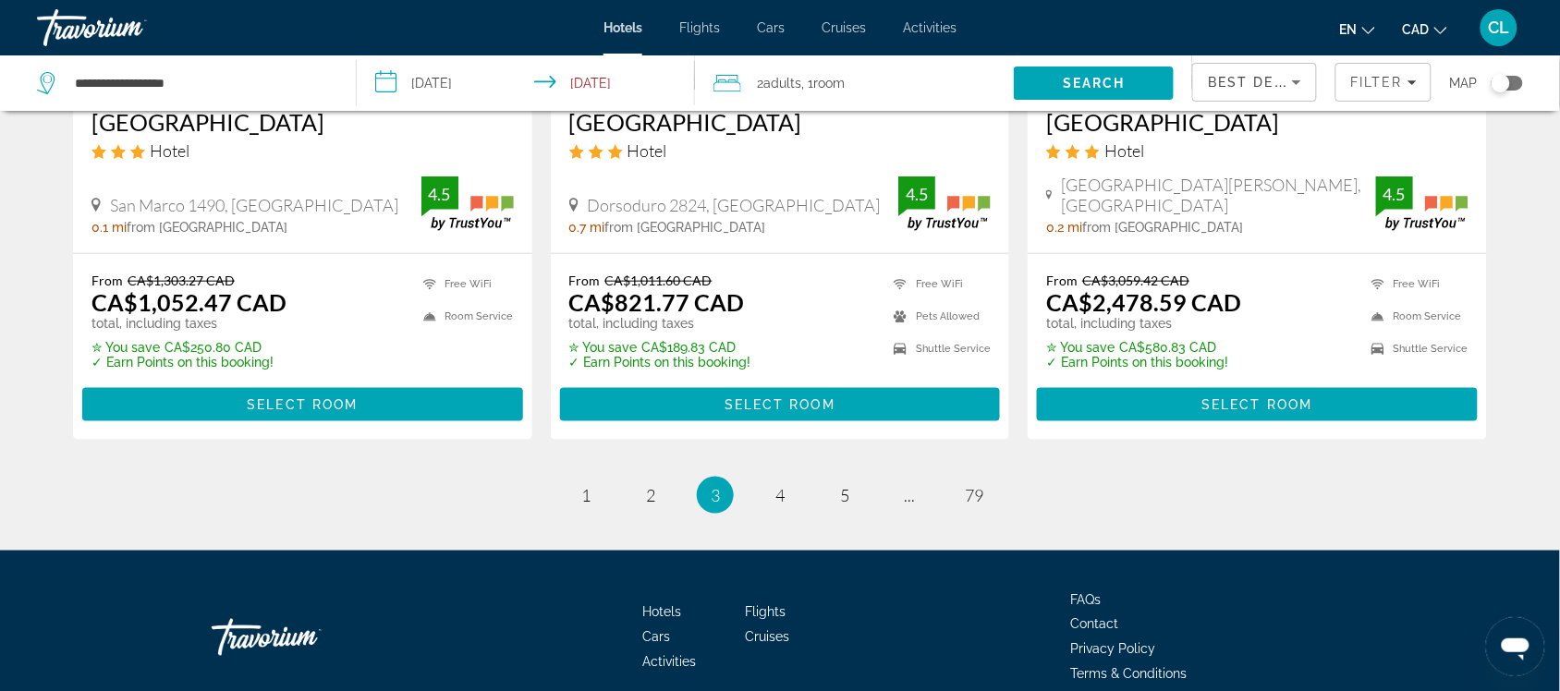
scroll to position [2515, 0]
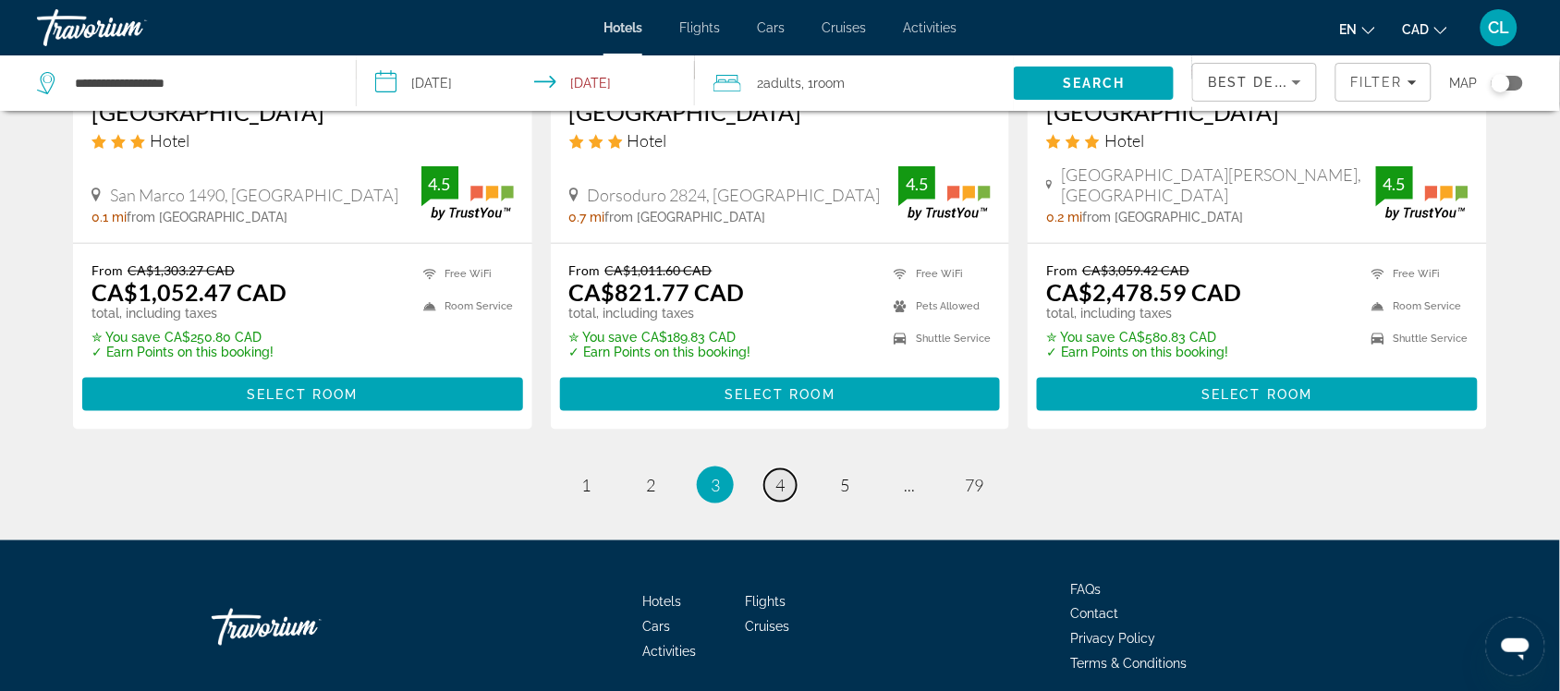
click at [777, 475] on span "4" at bounding box center [780, 485] width 9 height 20
